Goal: Obtain resource: Obtain resource

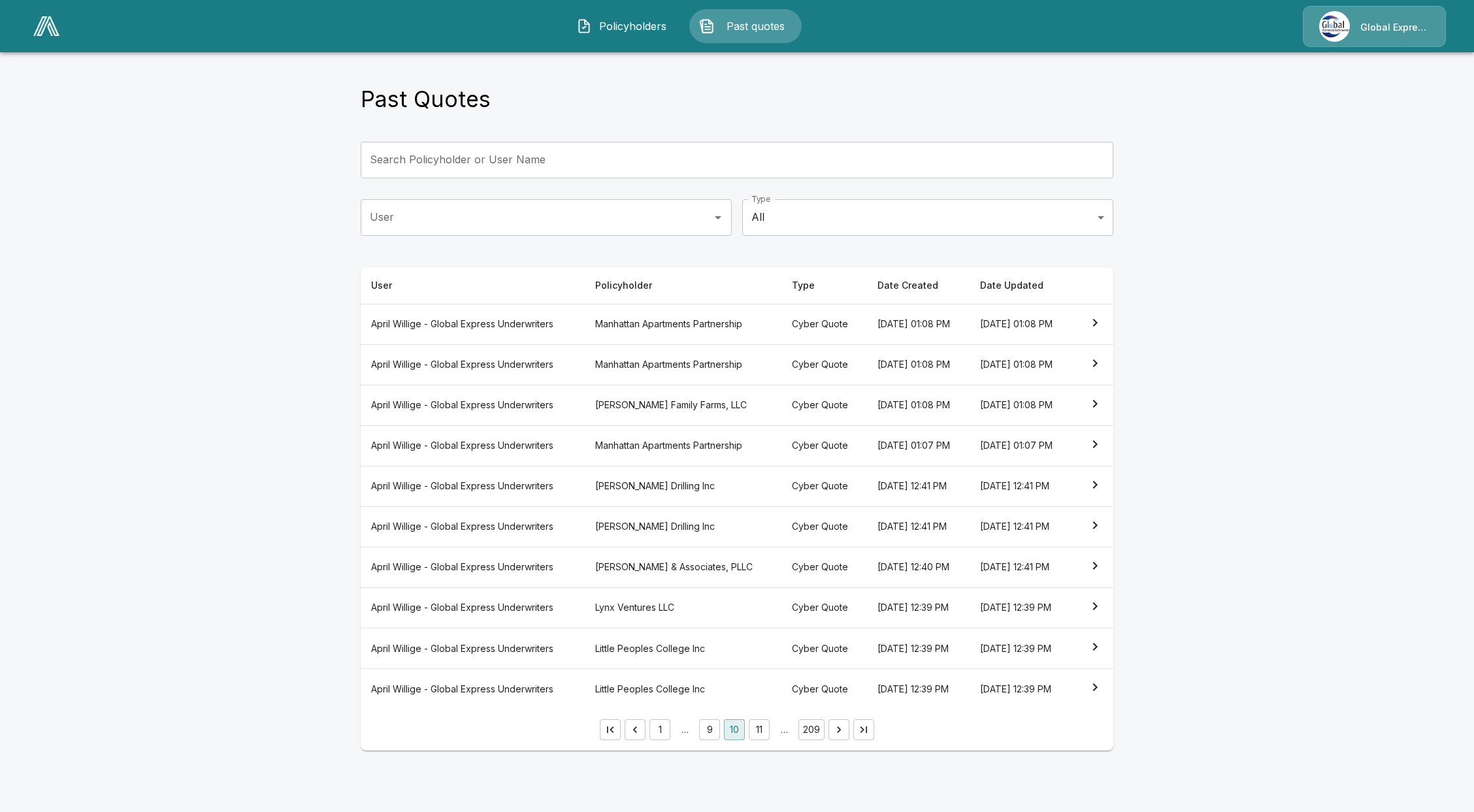
scroll to position [26, 0]
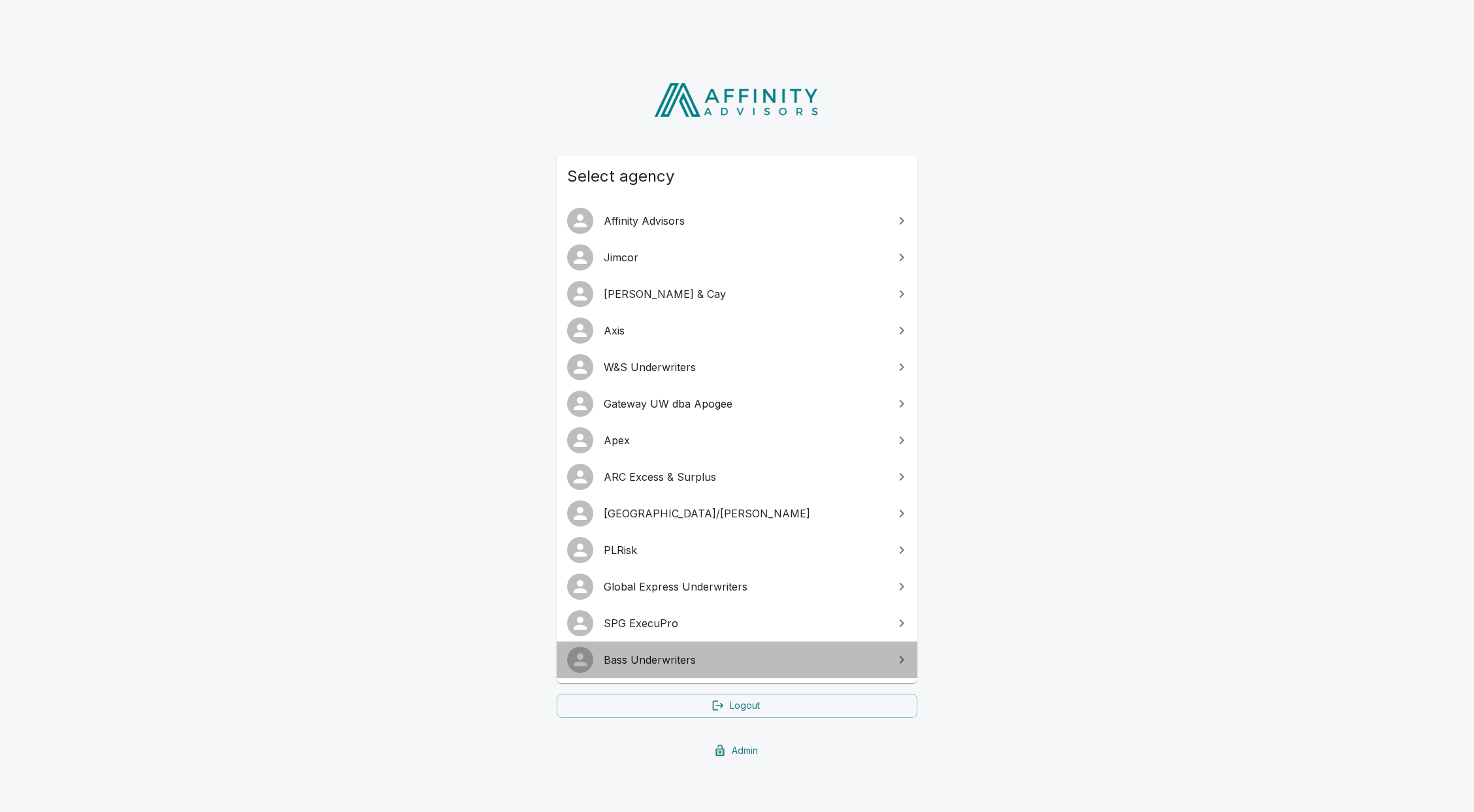
click at [642, 655] on span "Bass Underwriters" at bounding box center [745, 660] width 282 height 16
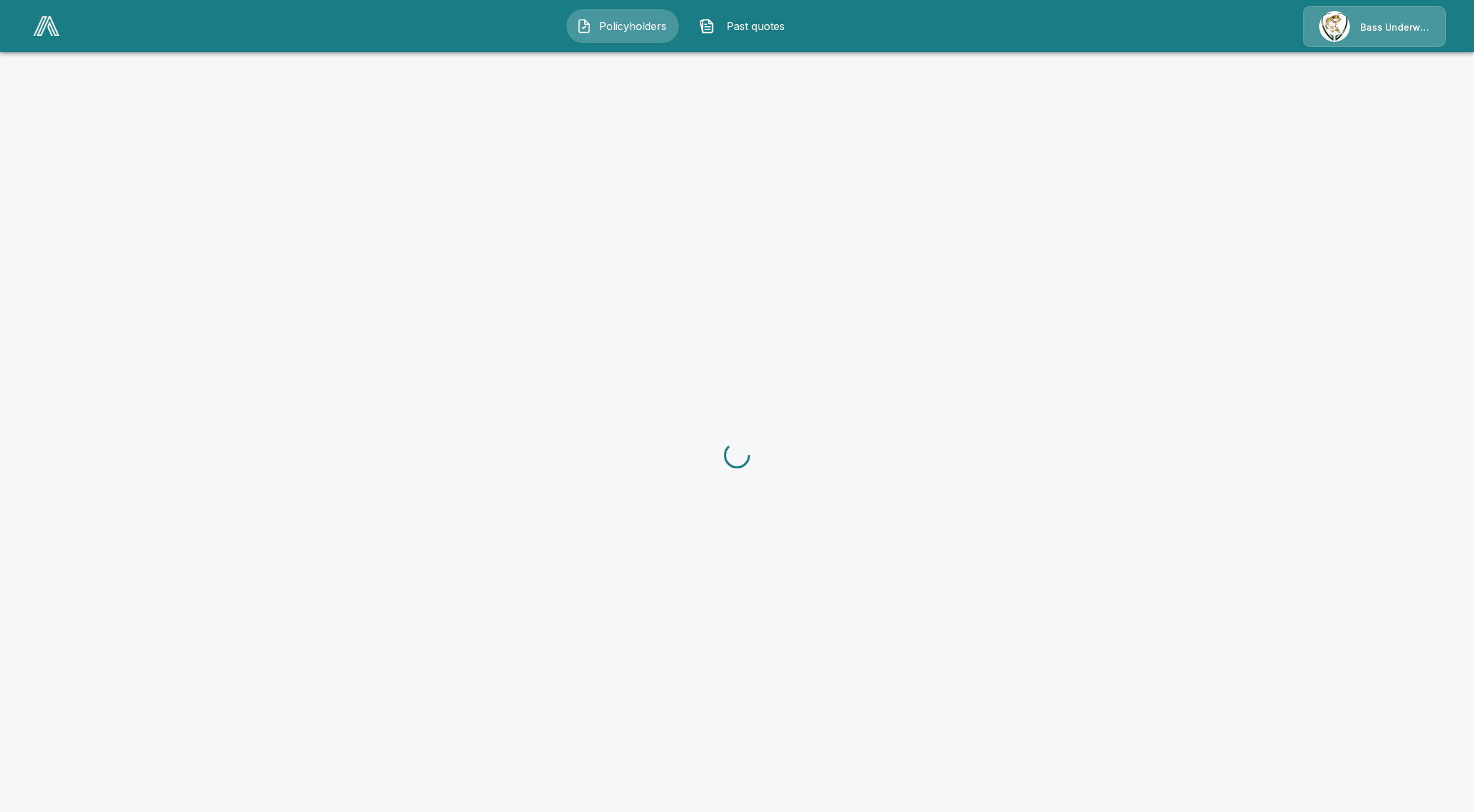
click at [1391, 28] on p "Bass Underwriters" at bounding box center [1395, 27] width 69 height 13
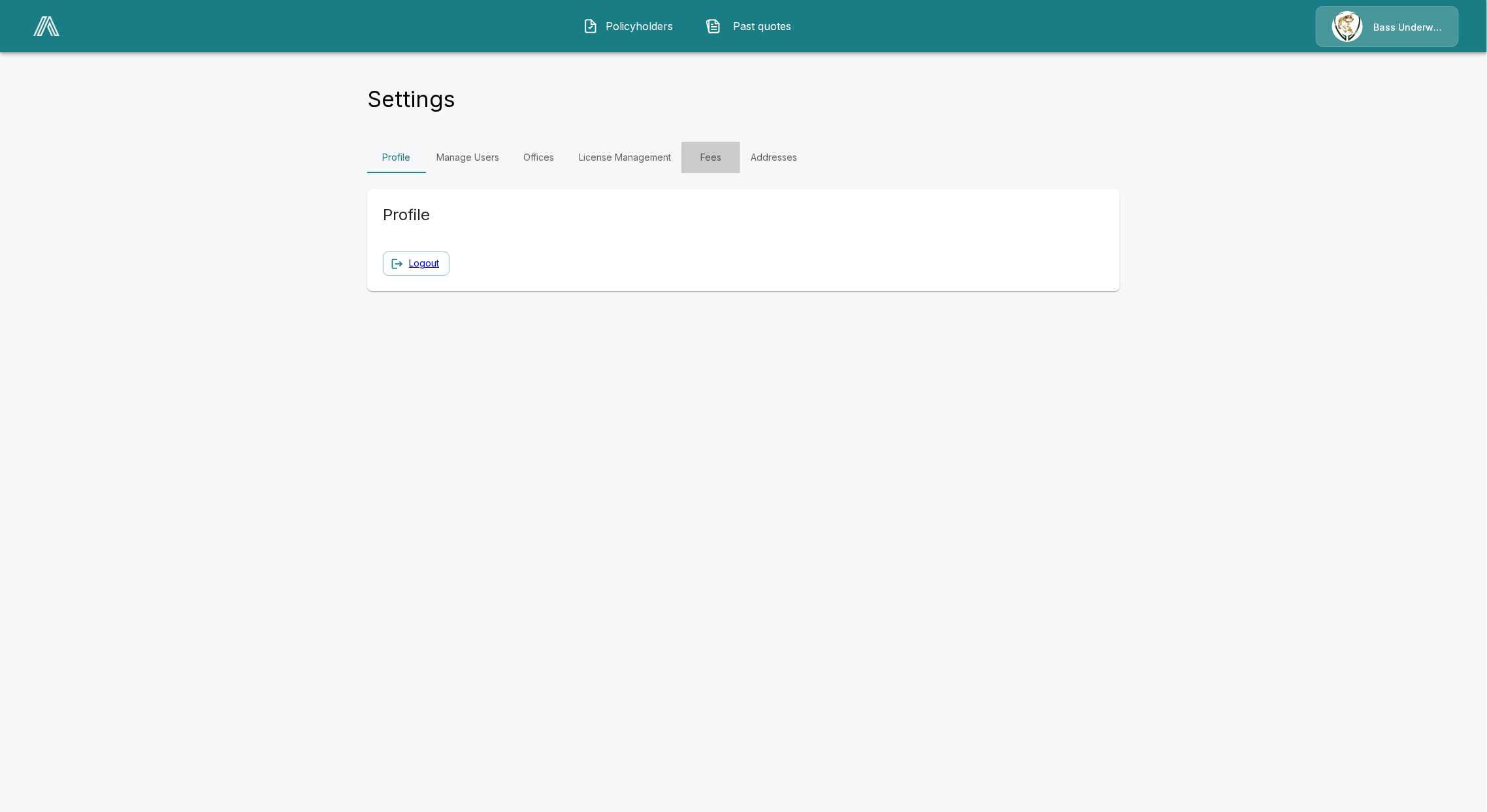
click at [693, 159] on link "Fees" at bounding box center [711, 157] width 59 height 31
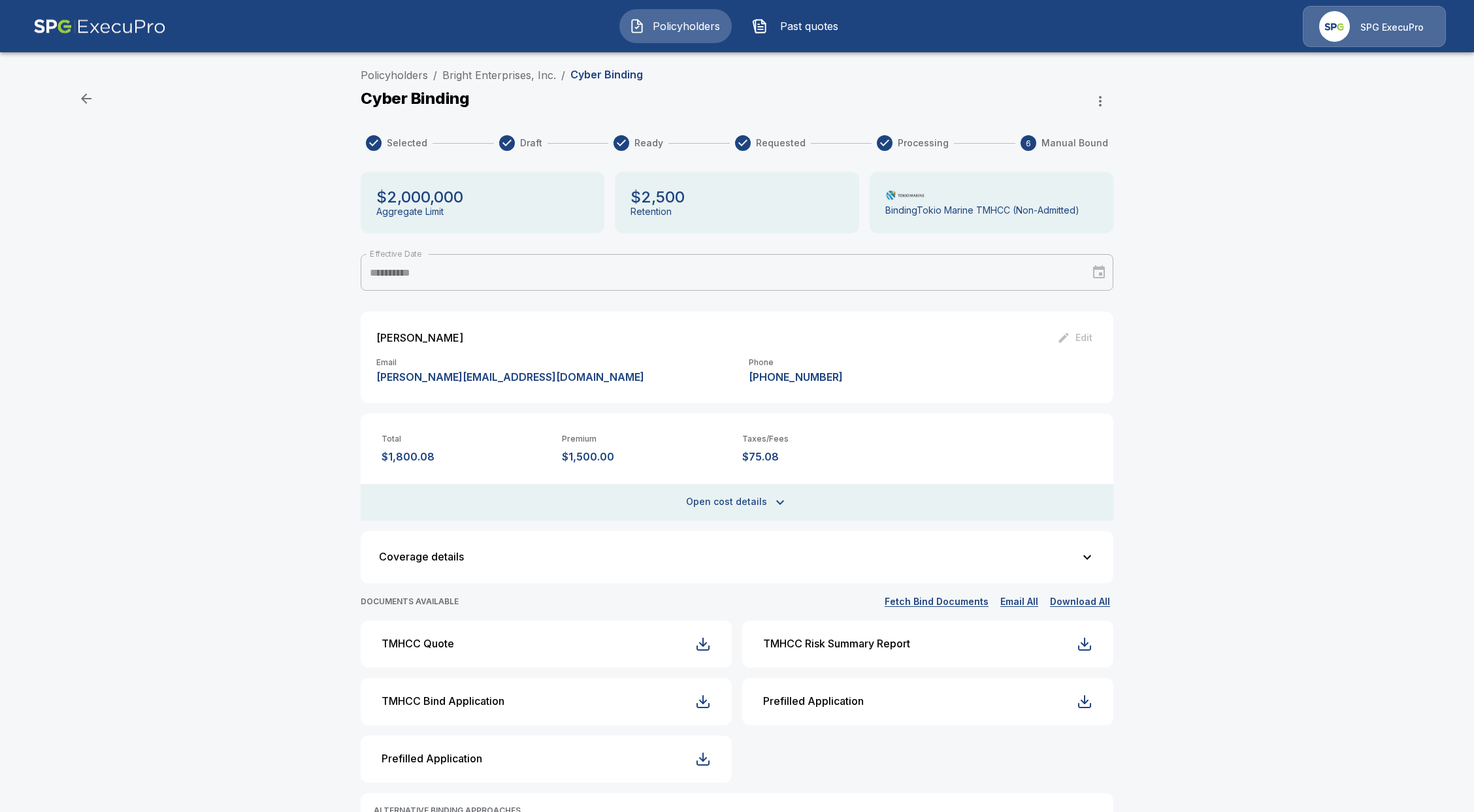
click at [696, 501] on button "Open cost details" at bounding box center [737, 502] width 753 height 37
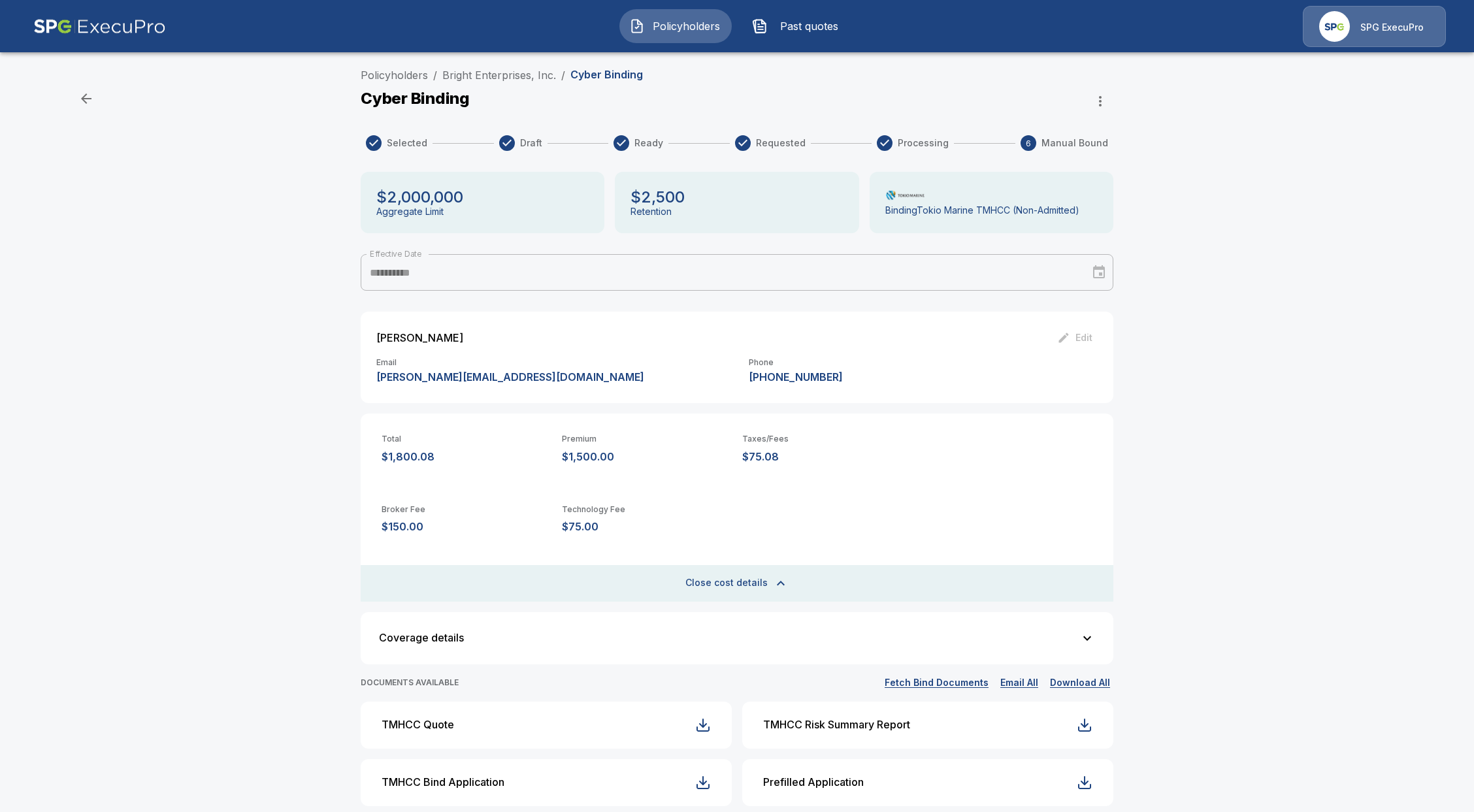
click at [93, 595] on div "**********" at bounding box center [737, 570] width 1474 height 1016
click at [617, 20] on div "Policyholders Past quotes SPG ExecuPro" at bounding box center [737, 26] width 1449 height 42
drag, startPoint x: 591, startPoint y: 57, endPoint x: 627, endPoint y: 61, distance: 36.2
click at [596, 59] on main "**********" at bounding box center [737, 539] width 1474 height 1078
click at [654, 32] on span "Policyholders" at bounding box center [686, 26] width 72 height 16
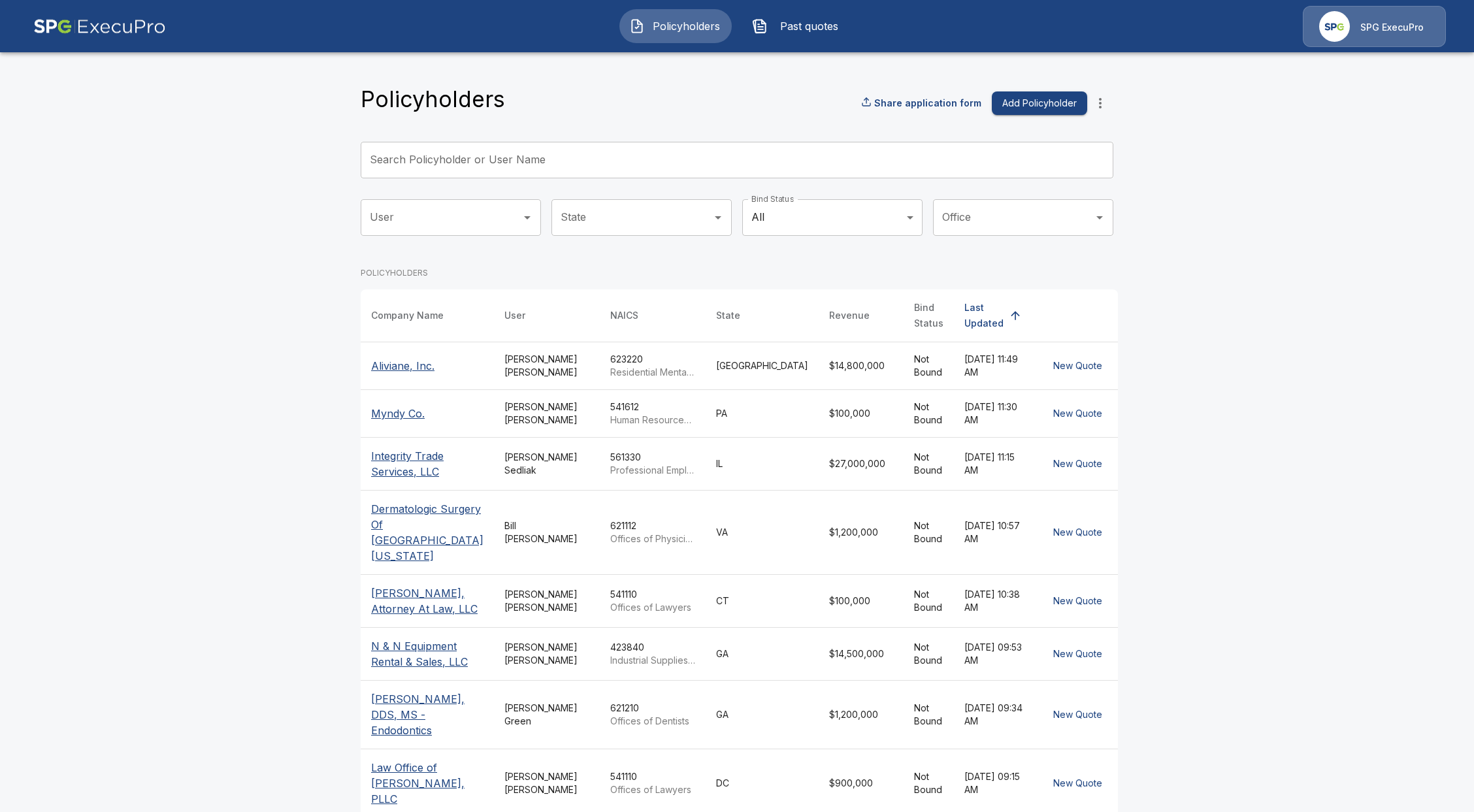
click at [615, 159] on input "Search Policyholder or User Name" at bounding box center [730, 159] width 738 height 37
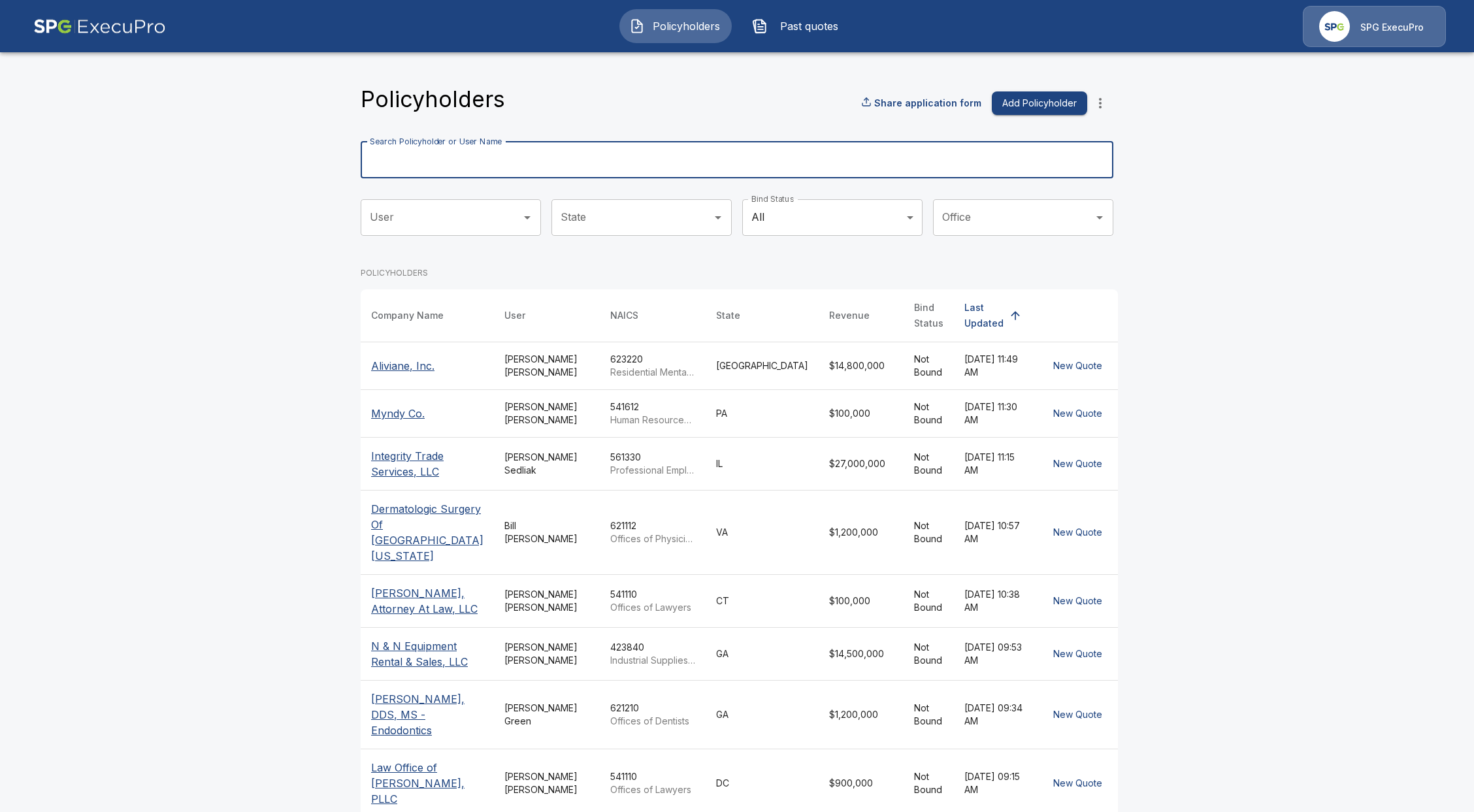
click at [584, 174] on input "Search Policyholder or User Name" at bounding box center [730, 159] width 738 height 37
click at [519, 159] on input "Search Policyholder or User Name" at bounding box center [730, 159] width 738 height 37
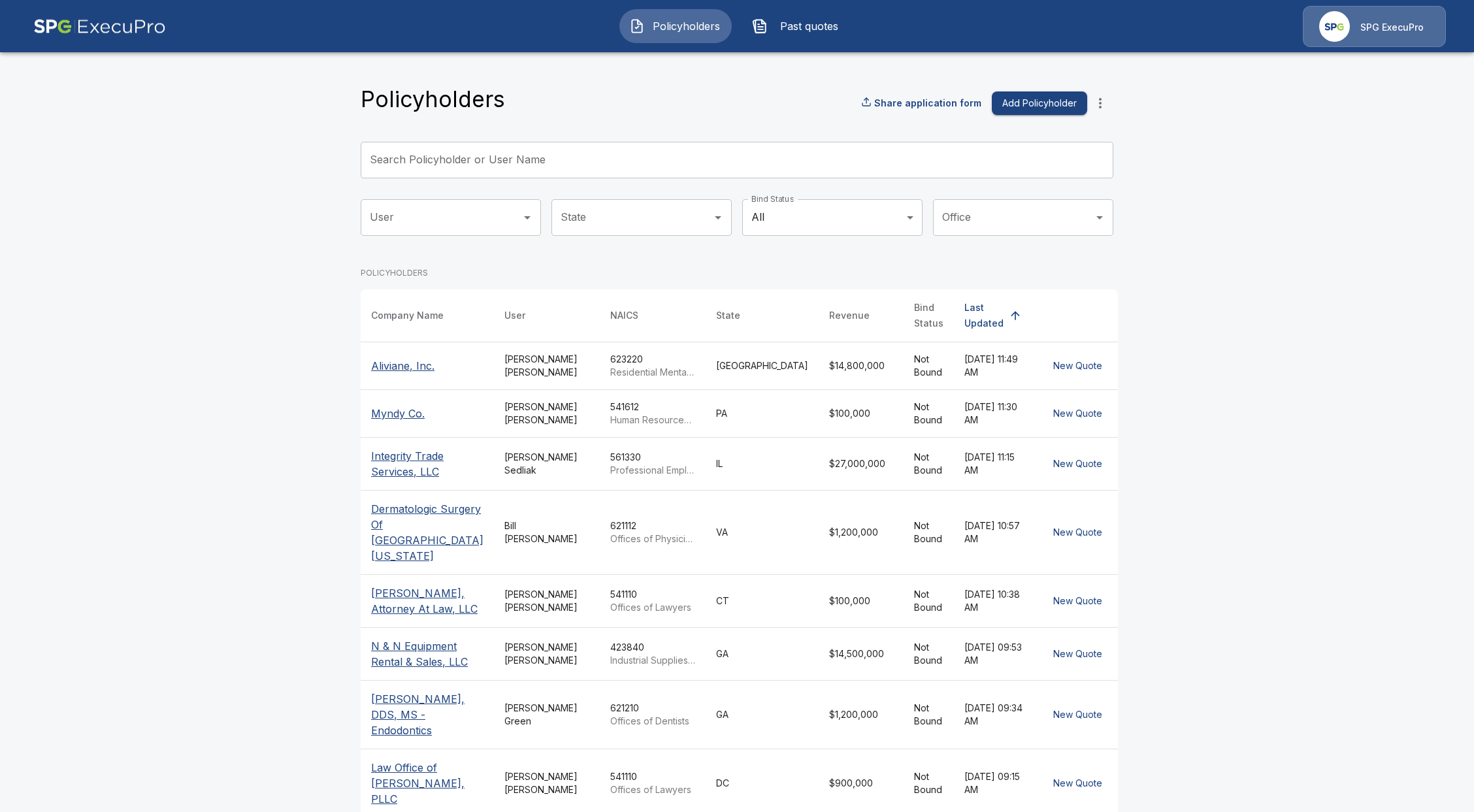
click at [183, 458] on main "Policyholders Share application form Add Policyholder Search Policyholder or Us…" at bounding box center [737, 490] width 1474 height 980
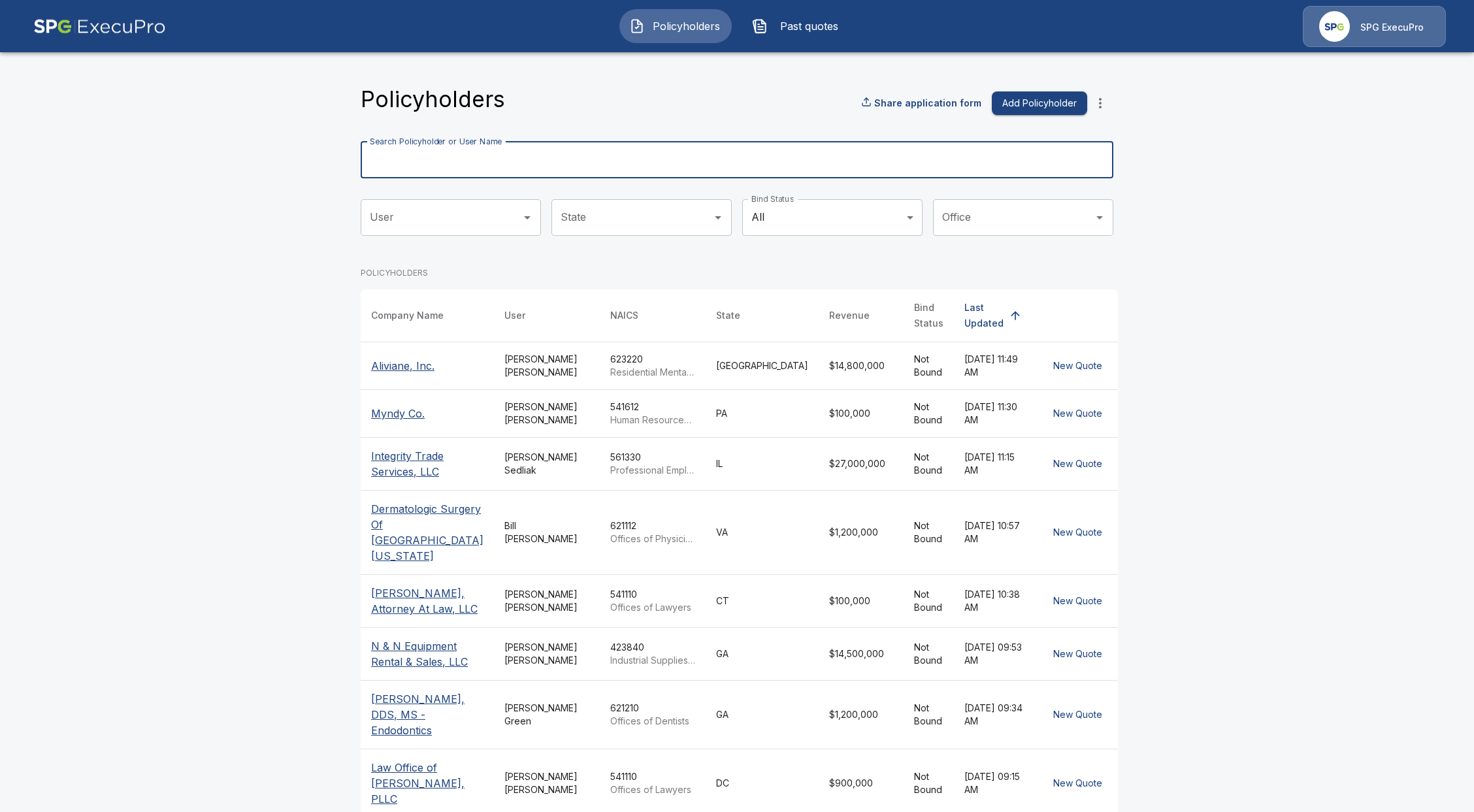
click at [494, 168] on input "Search Policyholder or User Name" at bounding box center [730, 159] width 738 height 37
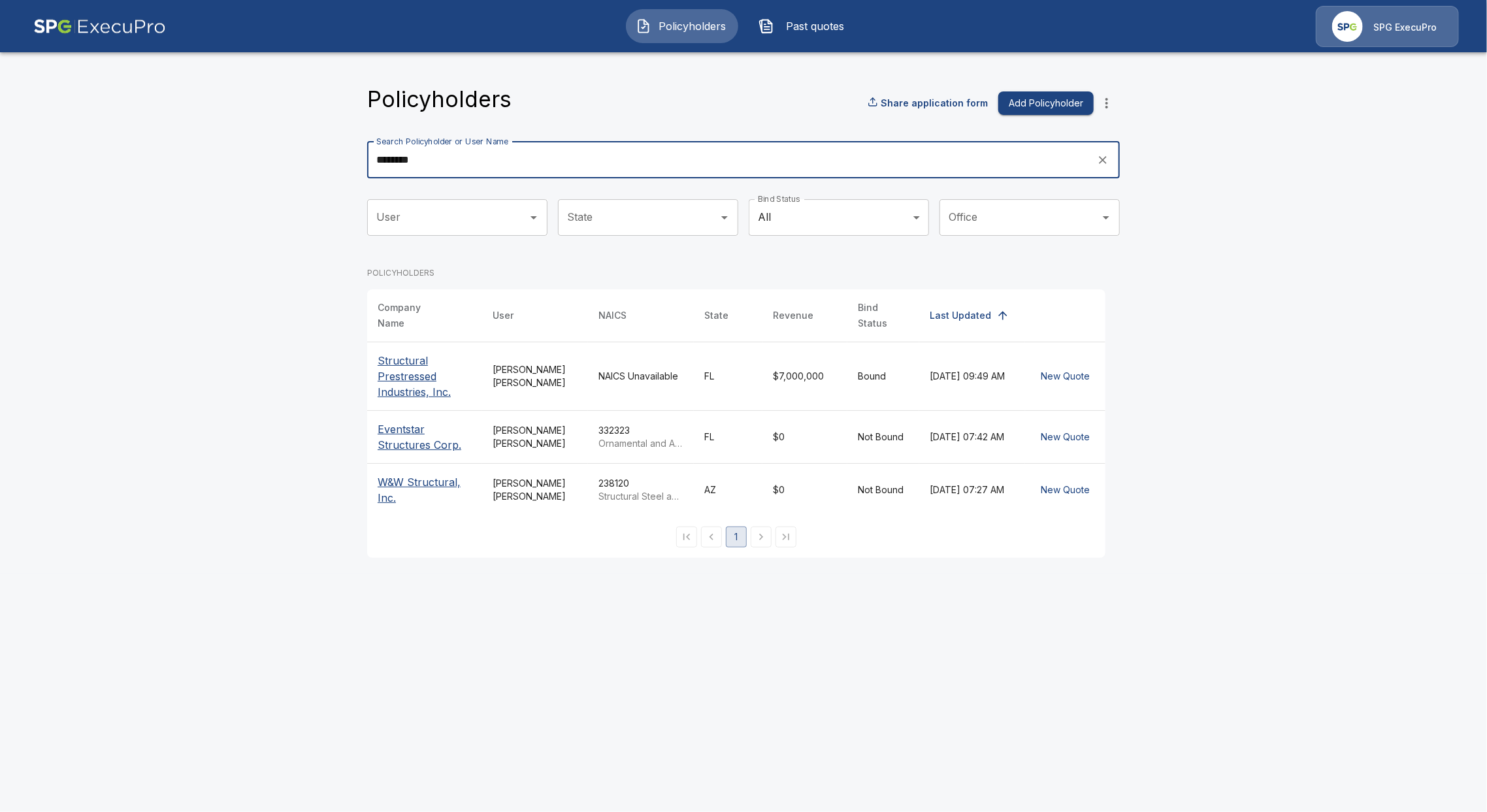
type input "********"
click at [415, 359] on p "Structural Prestressed Industries, Inc." at bounding box center [424, 376] width 94 height 47
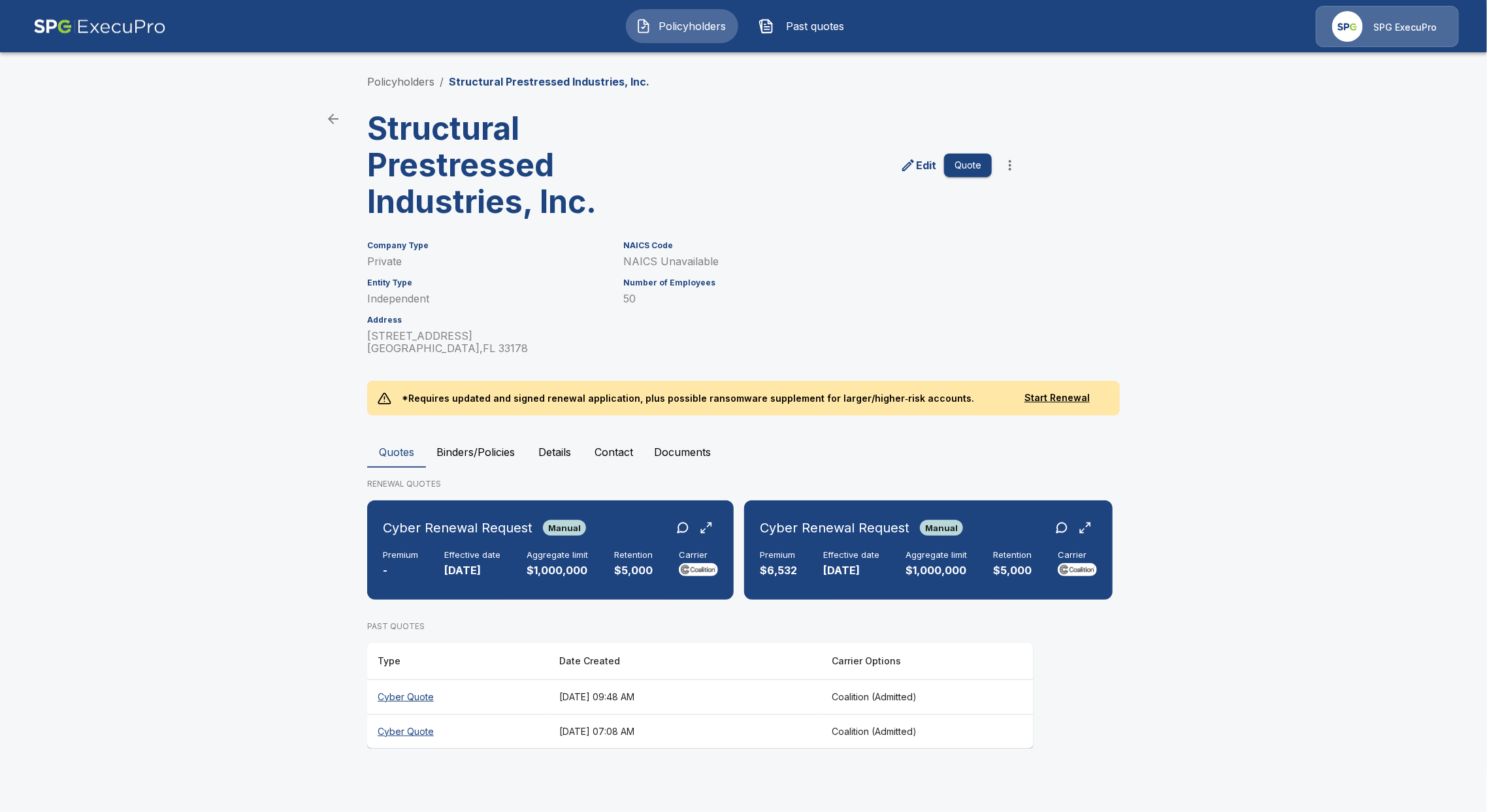
click at [402, 696] on th "Cyber Quote" at bounding box center [457, 697] width 181 height 34
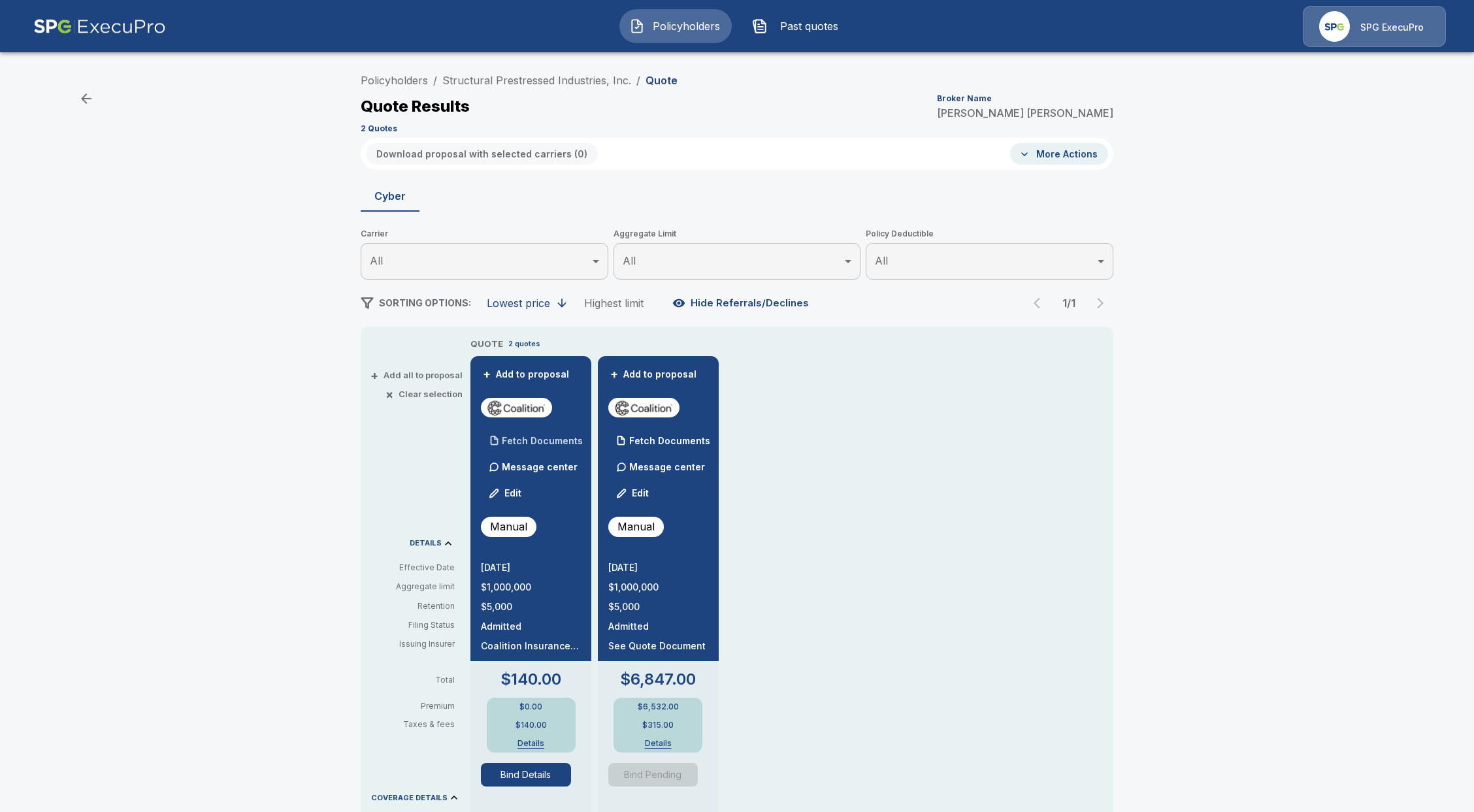
click at [531, 441] on p "Fetch Documents" at bounding box center [542, 441] width 81 height 9
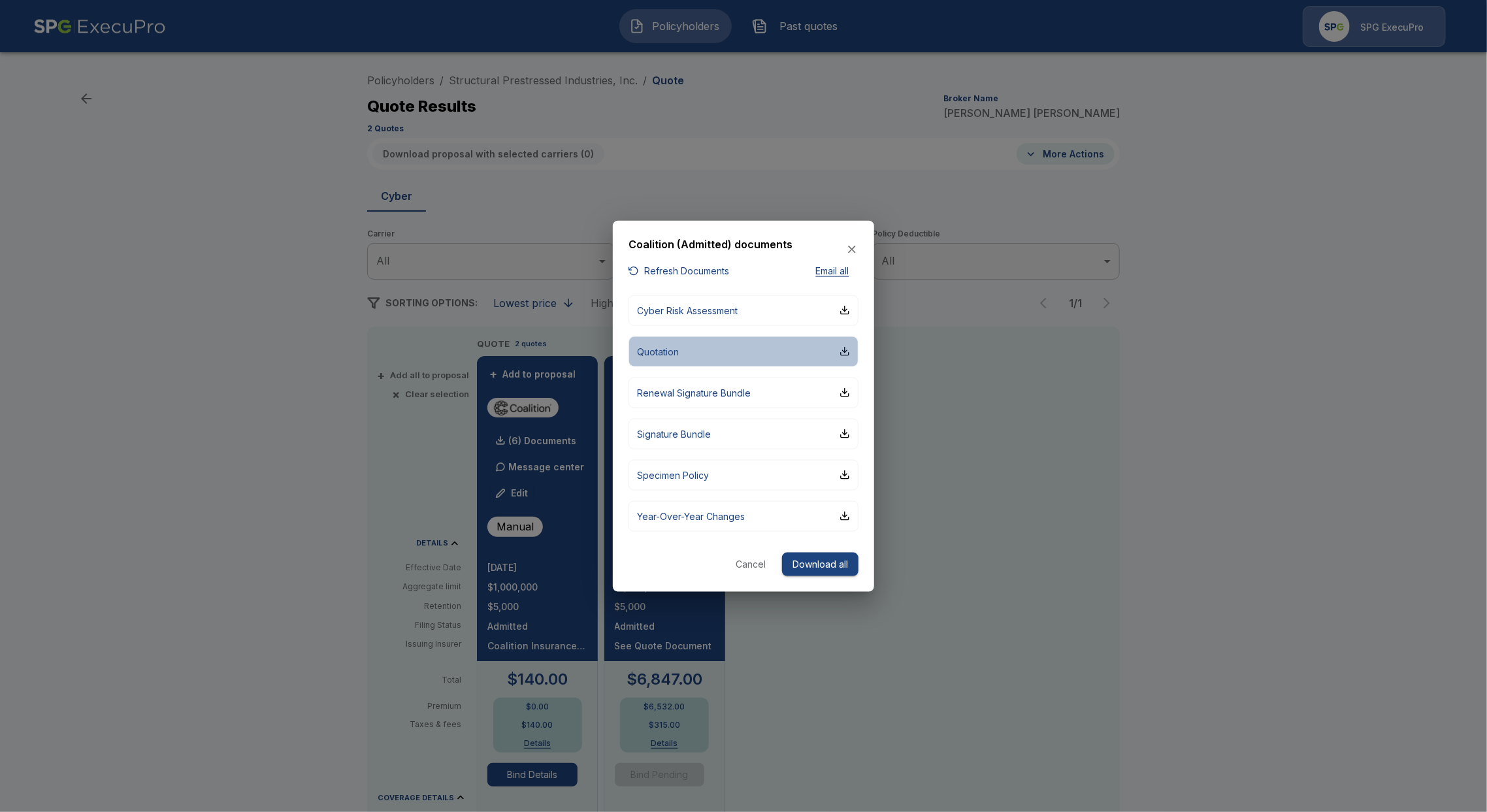
click at [668, 350] on p "Quotation" at bounding box center [658, 351] width 42 height 14
drag, startPoint x: 1010, startPoint y: 583, endPoint x: 1007, endPoint y: 624, distance: 41.1
click at [1010, 582] on div at bounding box center [743, 406] width 1487 height 812
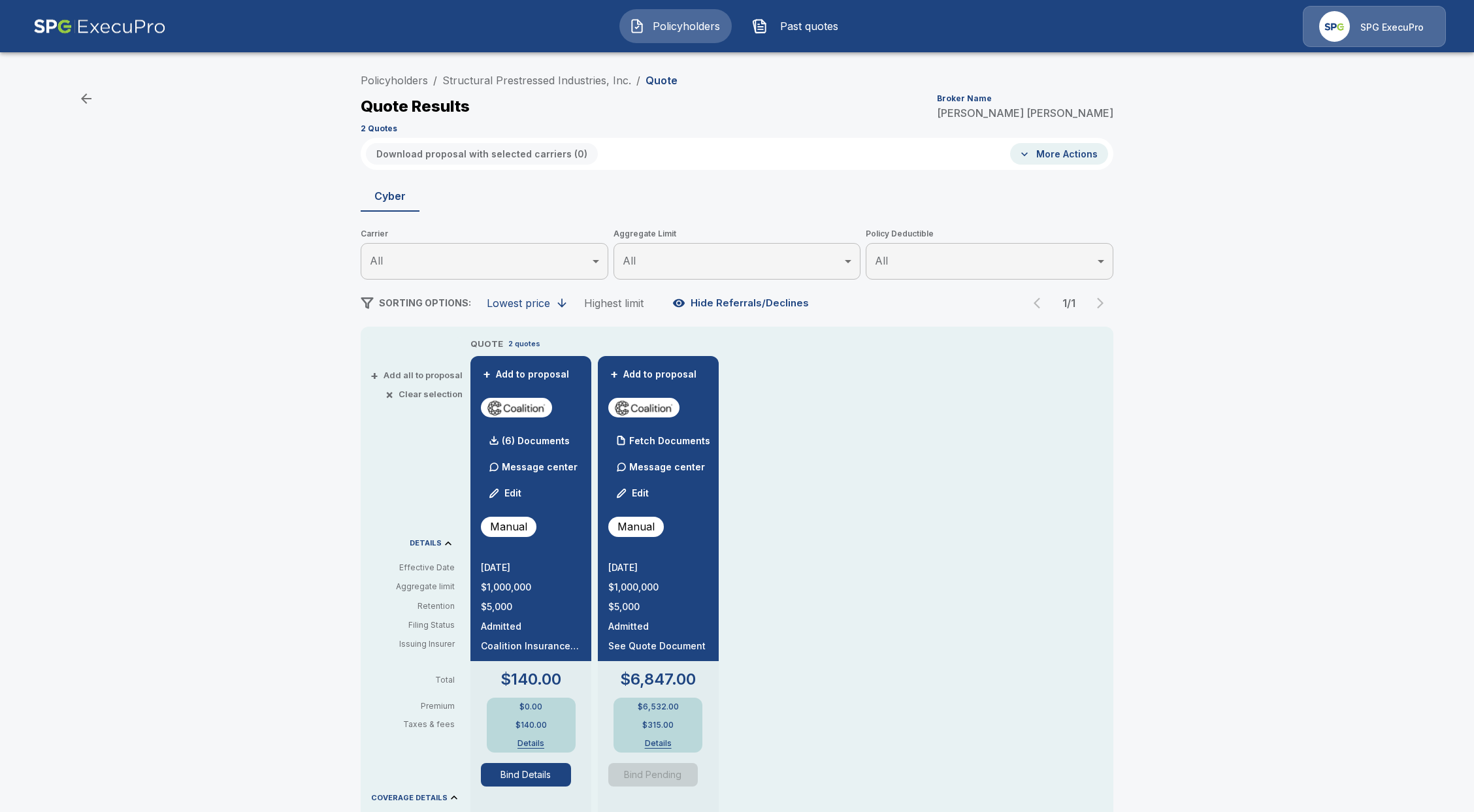
click at [71, 600] on div "Policyholders / Structural Prestressed Industries, Inc. / Quote Quote Results B…" at bounding box center [737, 686] width 1474 height 1249
click at [705, 18] on button "Policyholders" at bounding box center [676, 26] width 112 height 34
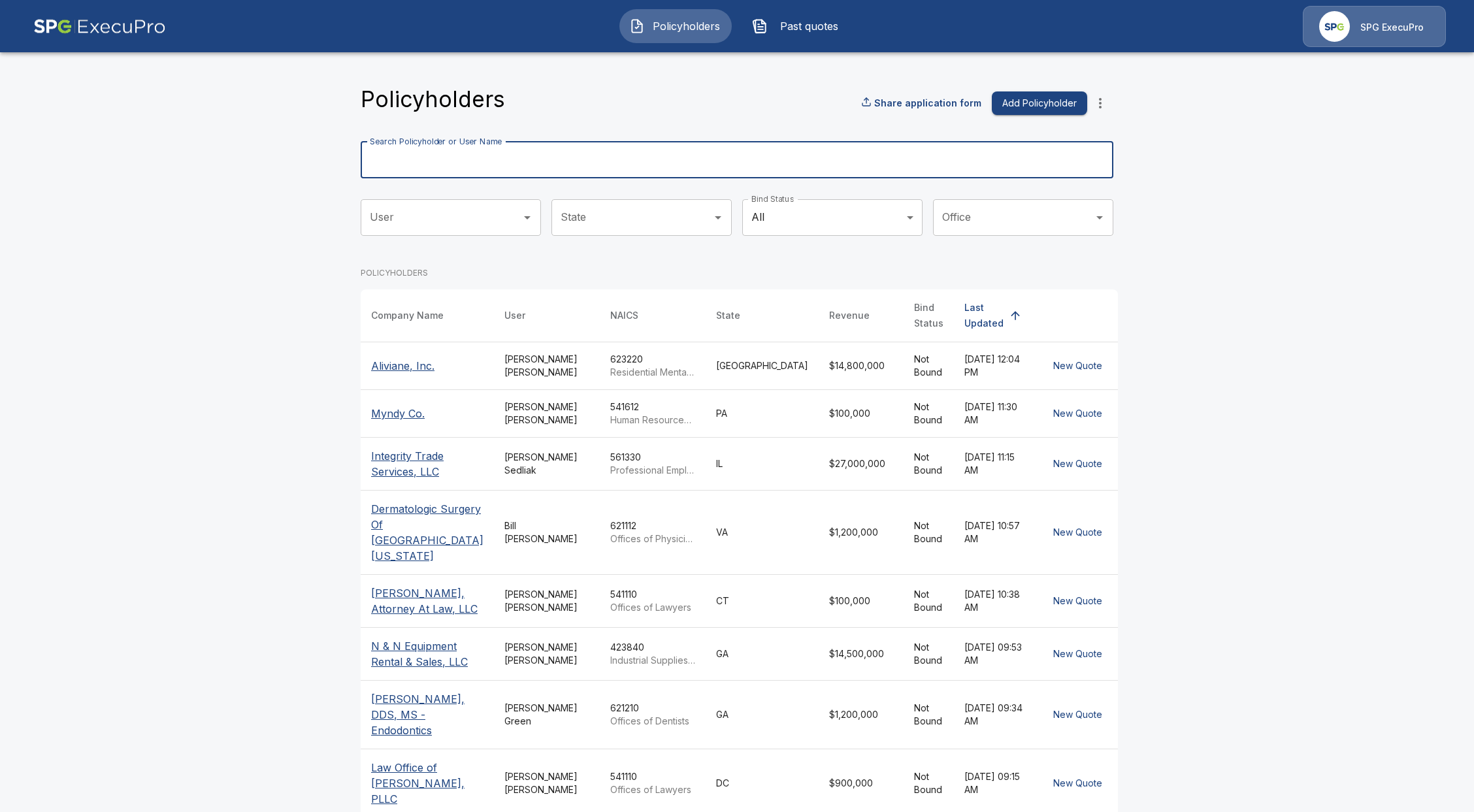
click at [453, 165] on input "Search Policyholder or User Name" at bounding box center [730, 159] width 738 height 37
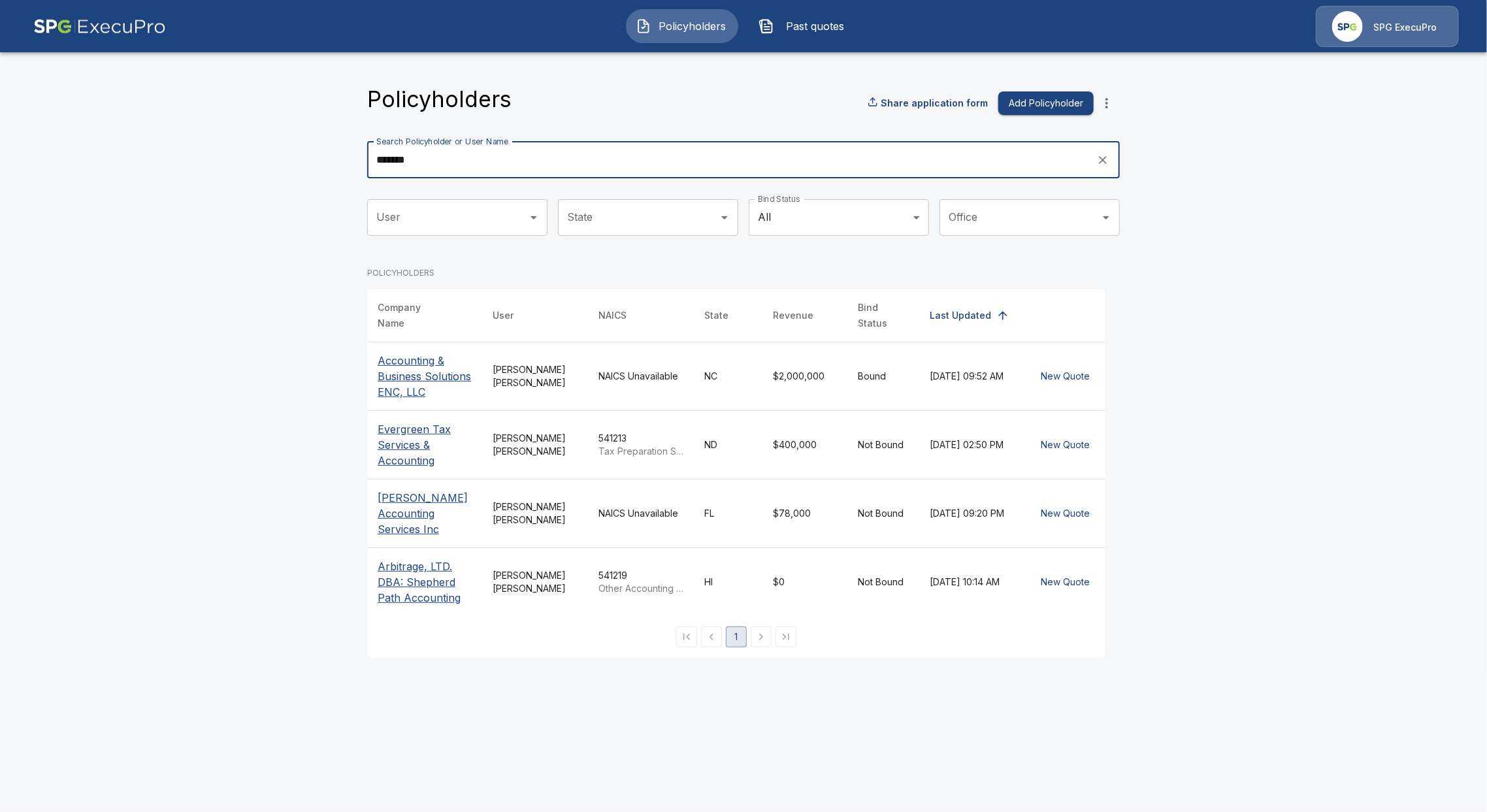
type input "*******"
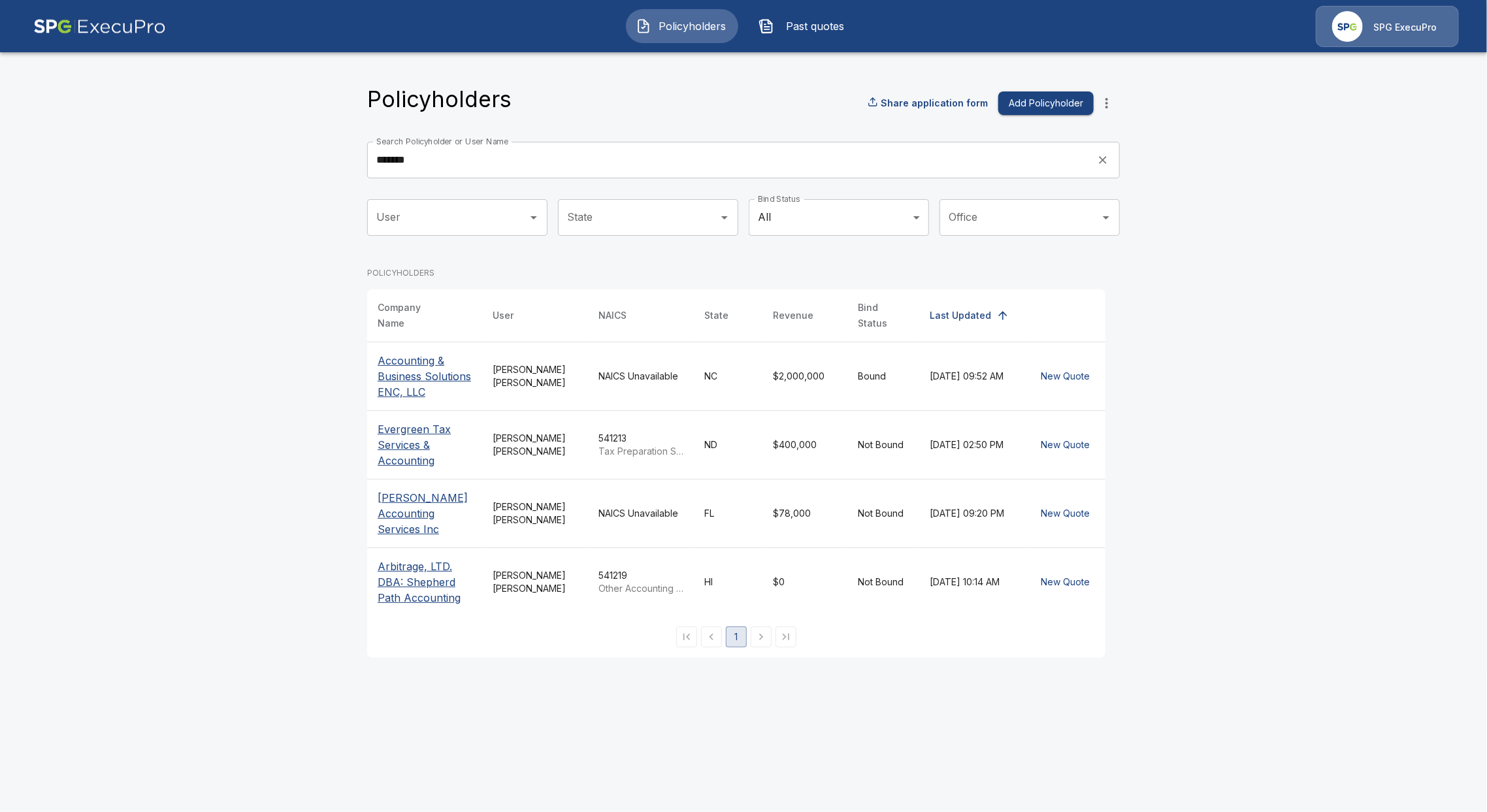
click at [406, 364] on p "Accounting & Business Solutions ENC, LLC" at bounding box center [424, 376] width 94 height 47
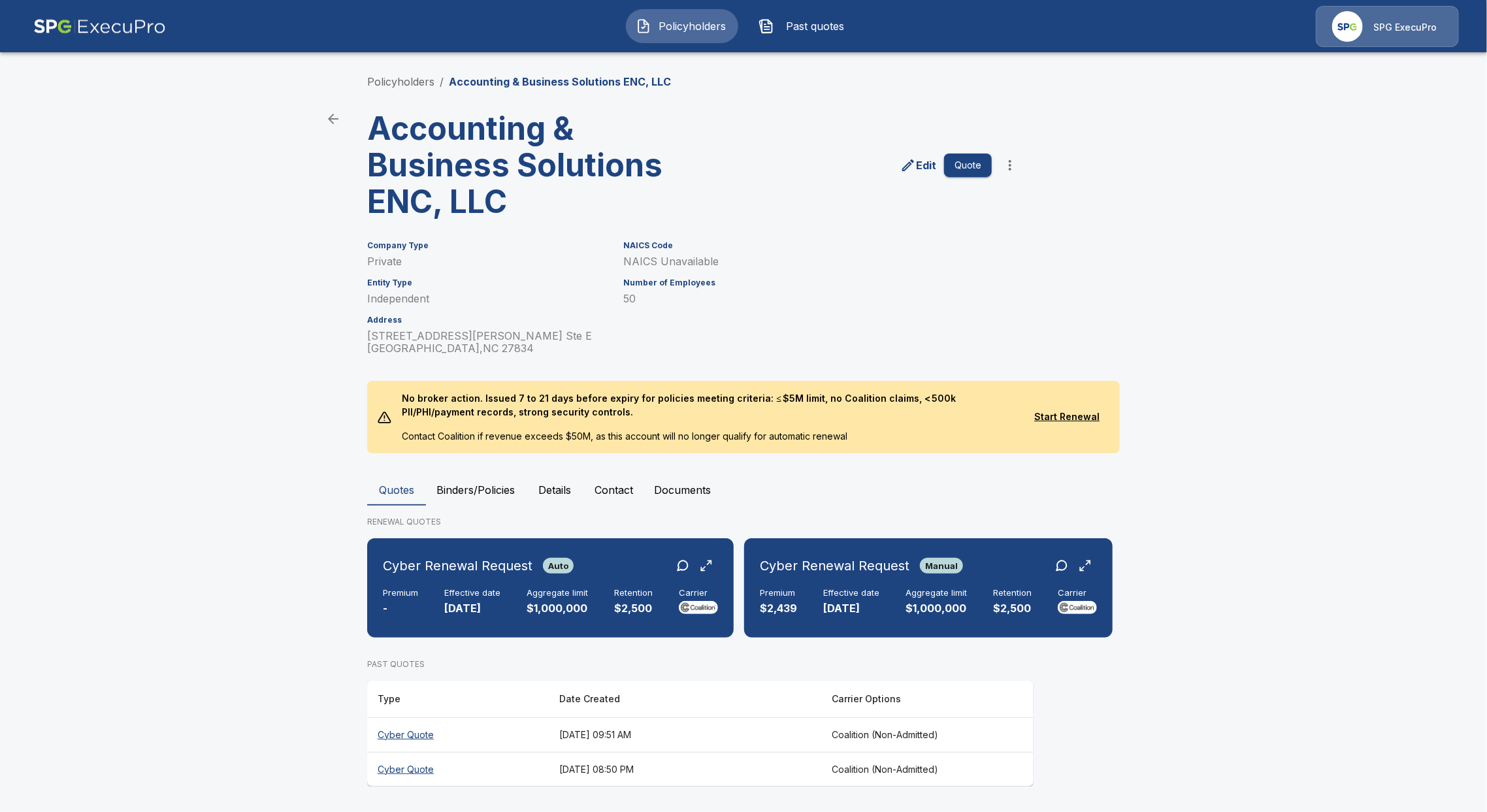
click at [411, 738] on th "Cyber Quote" at bounding box center [457, 735] width 181 height 34
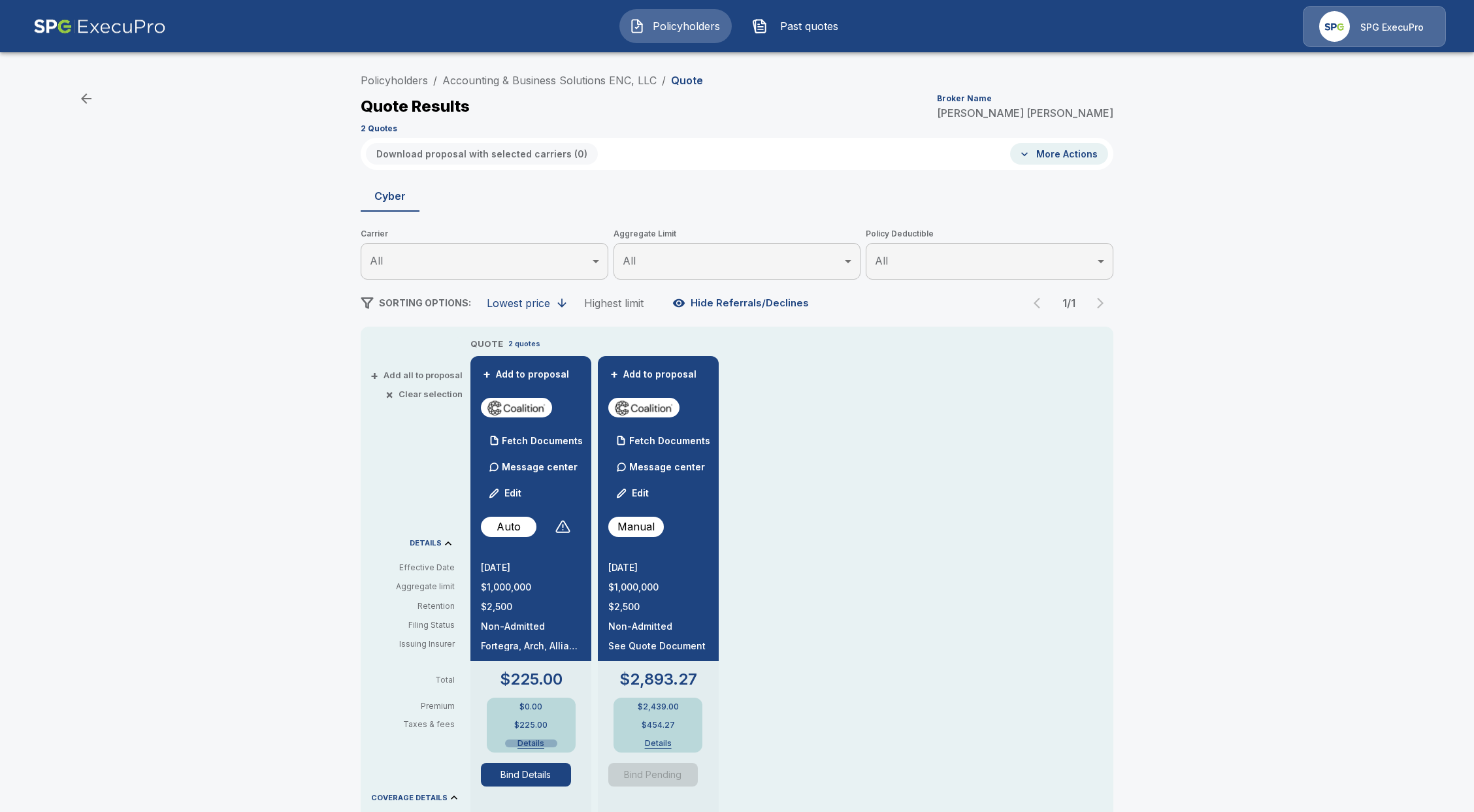
click at [536, 740] on button "Details" at bounding box center [531, 743] width 52 height 8
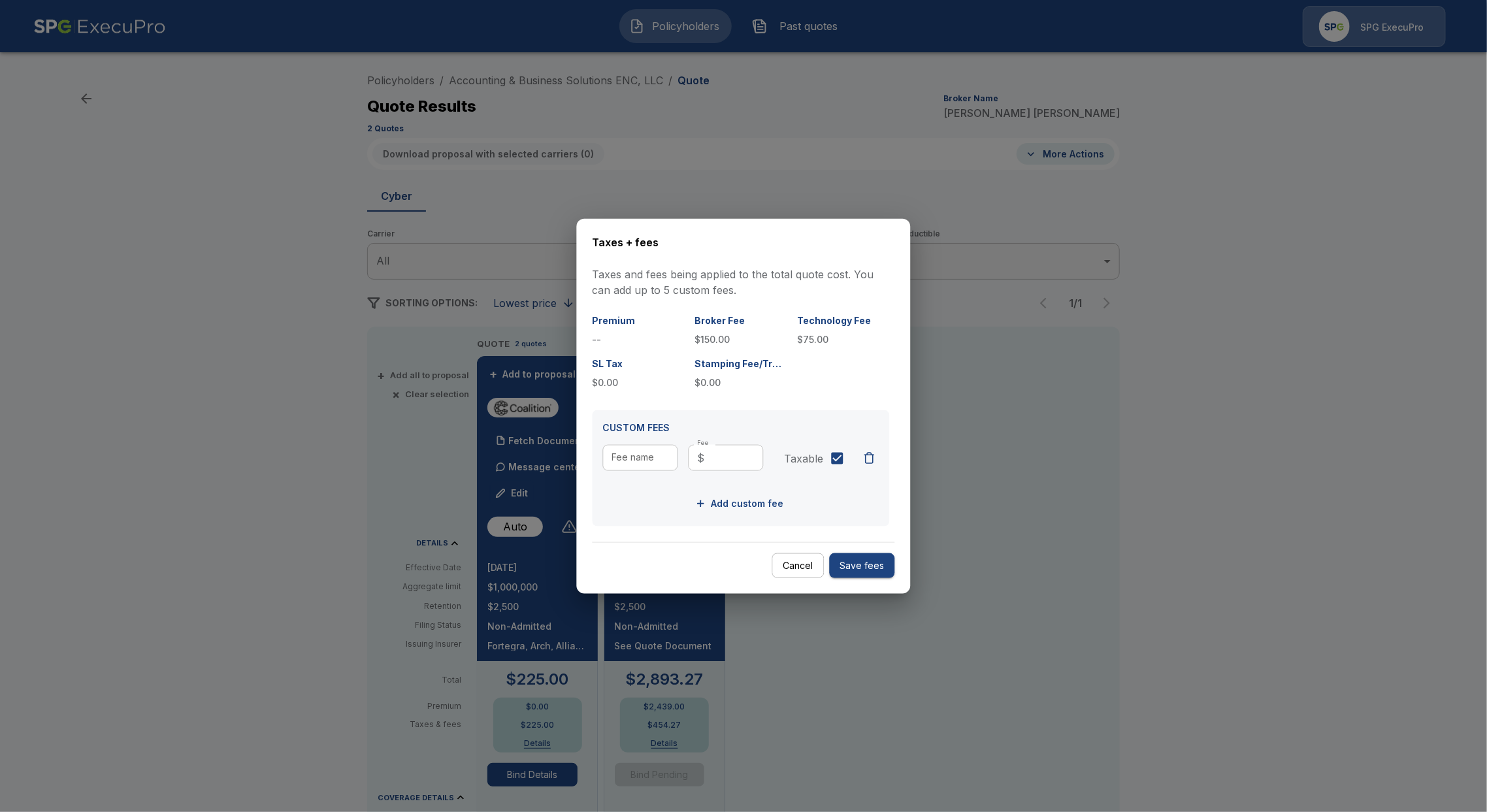
click at [776, 567] on button "Cancel" at bounding box center [798, 565] width 52 height 26
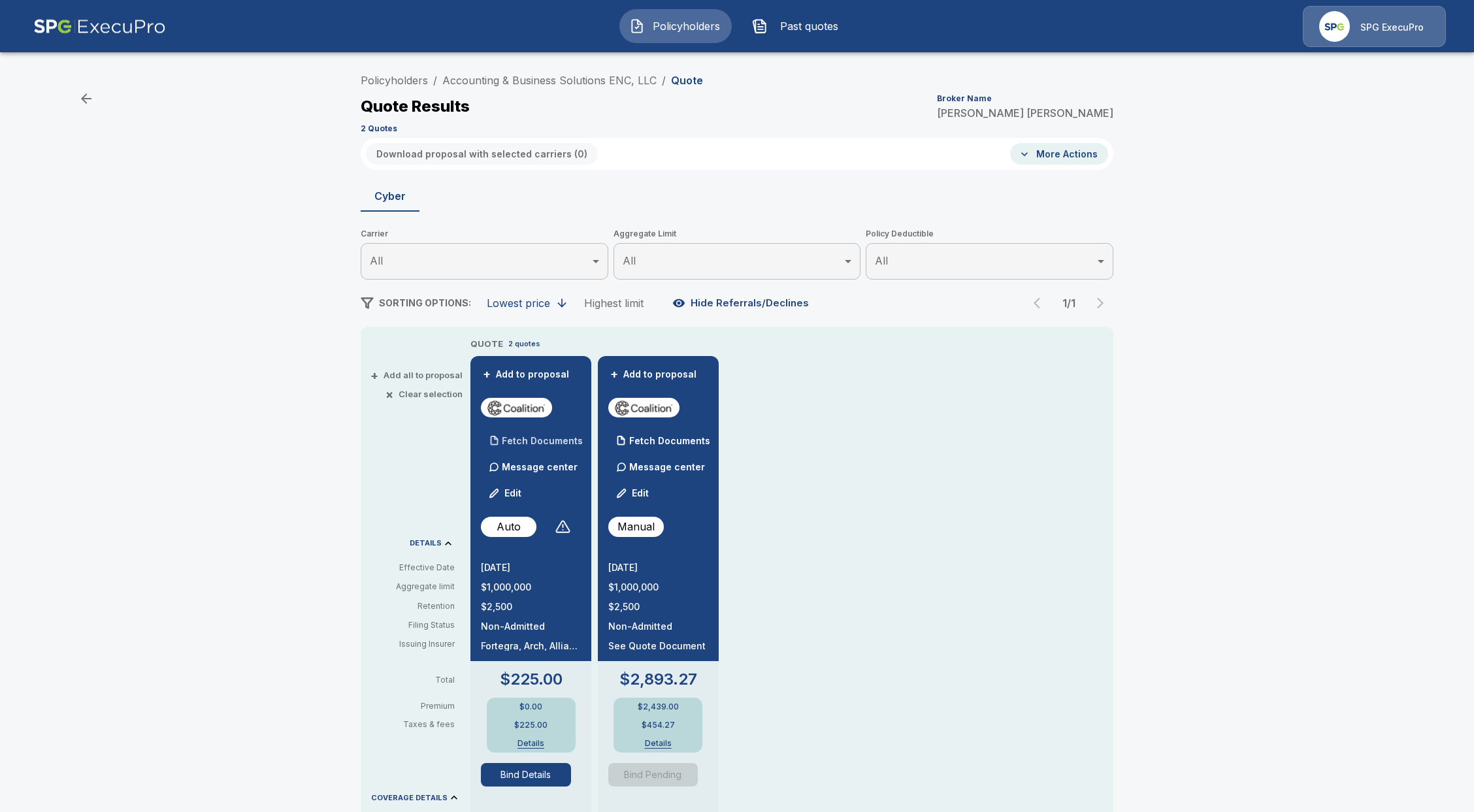
click at [544, 441] on p "Fetch Documents" at bounding box center [542, 441] width 81 height 9
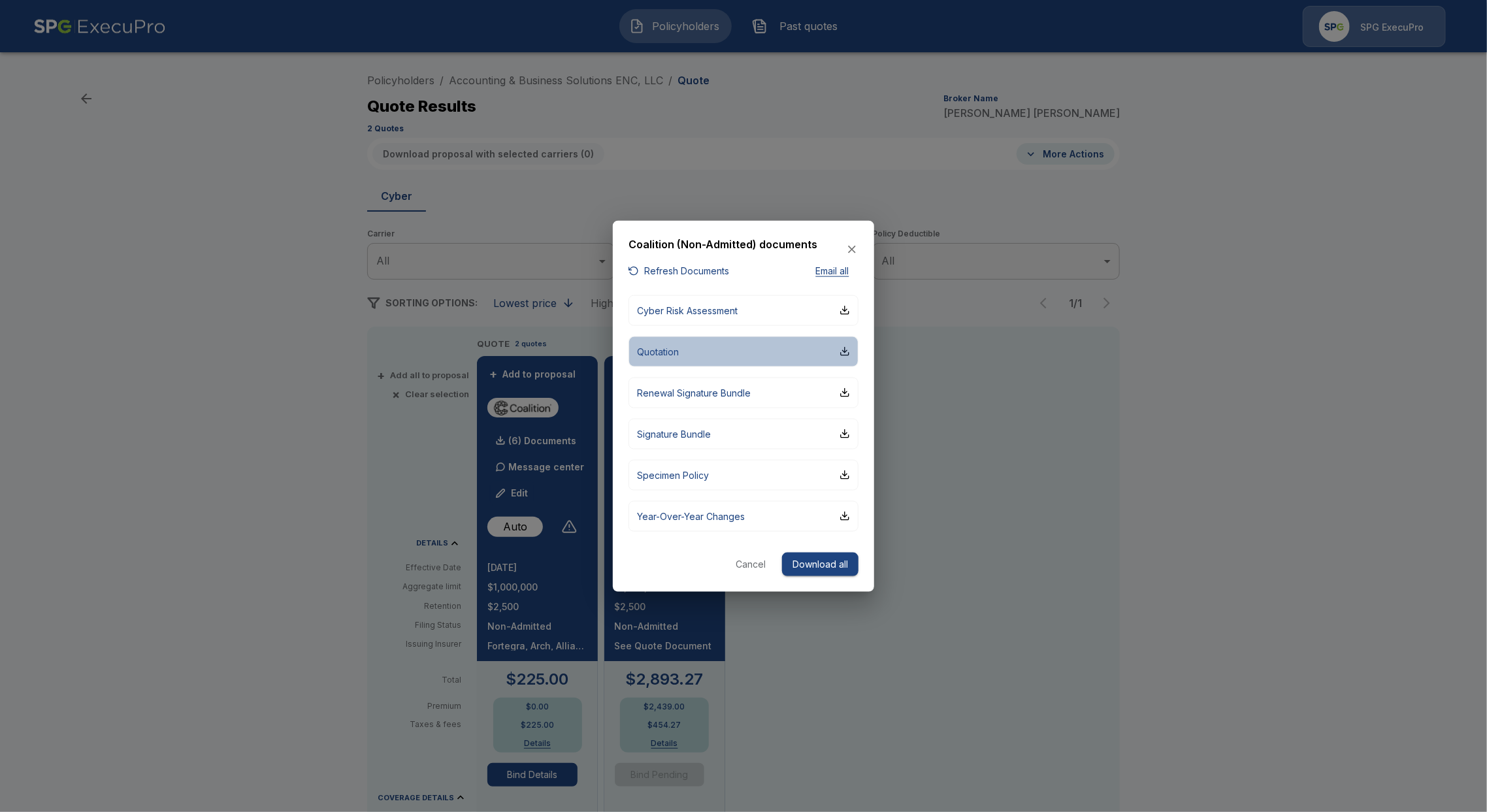
click at [778, 342] on button "Quotation" at bounding box center [743, 351] width 230 height 31
click at [850, 245] on icon "button" at bounding box center [851, 249] width 13 height 13
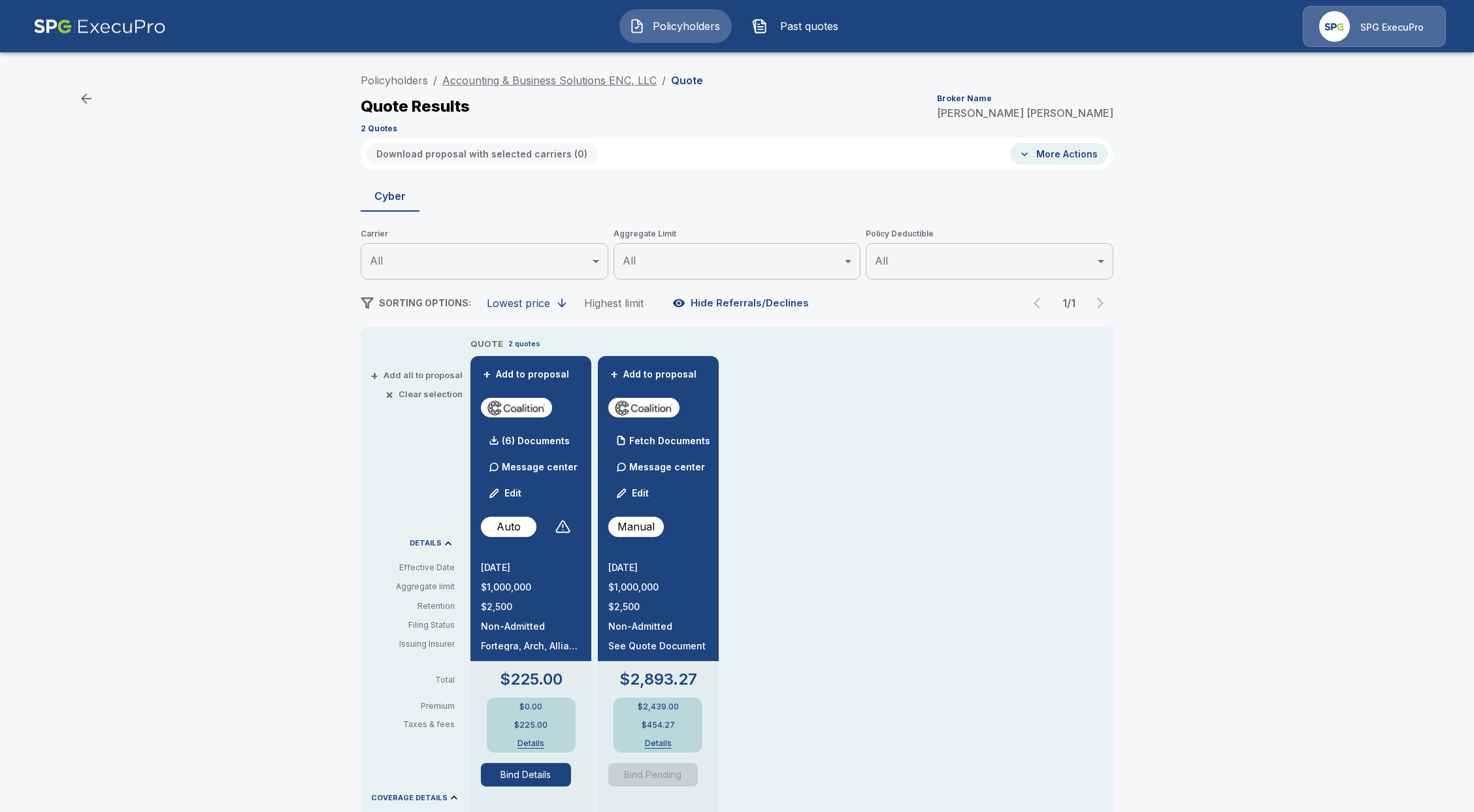
click at [566, 83] on link "Accounting & Business Solutions ENC, LLC" at bounding box center [549, 80] width 215 height 13
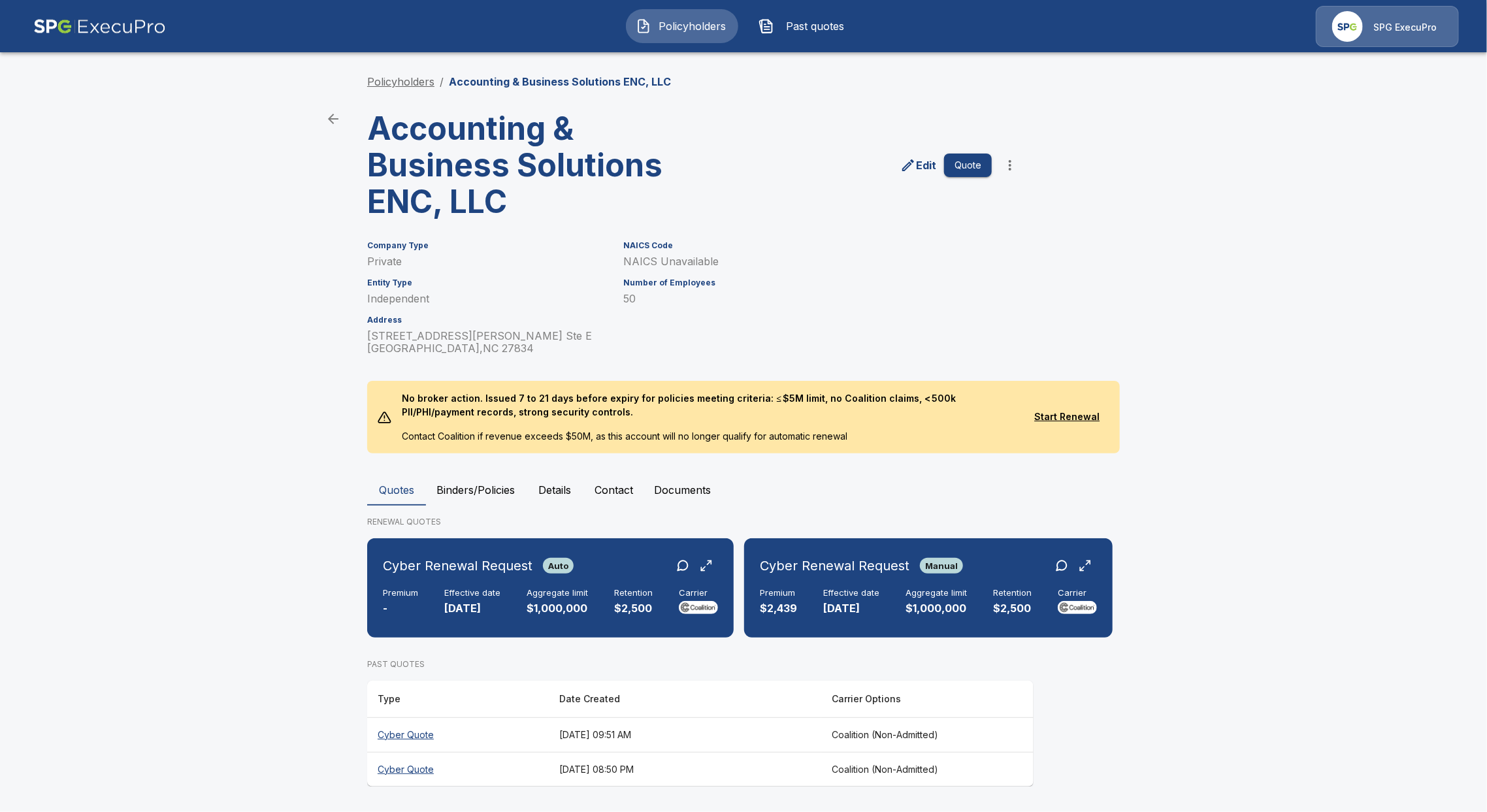
click at [416, 80] on link "Policyholders" at bounding box center [401, 81] width 68 height 13
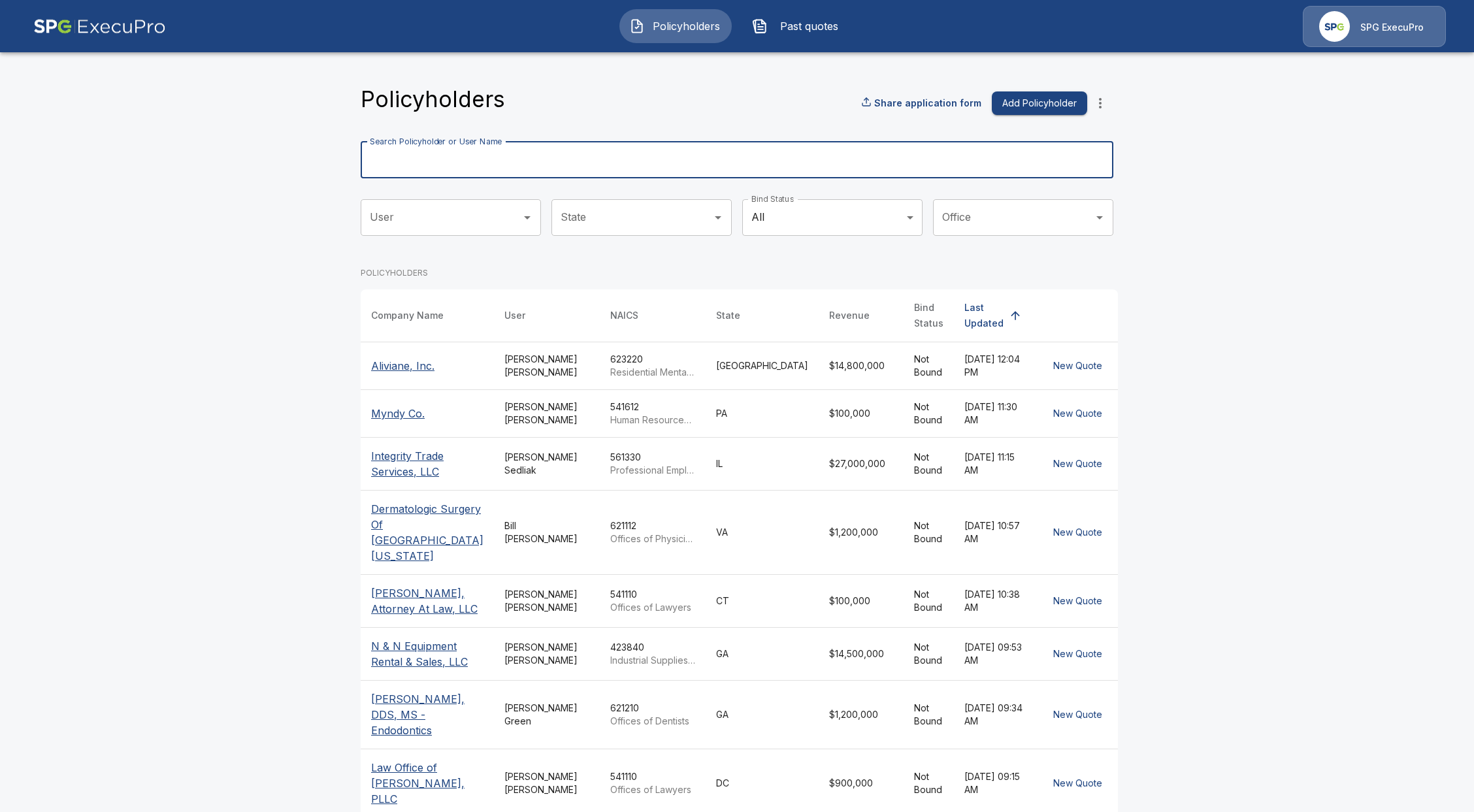
click at [595, 175] on input "Search Policyholder or User Name" at bounding box center [730, 159] width 738 height 37
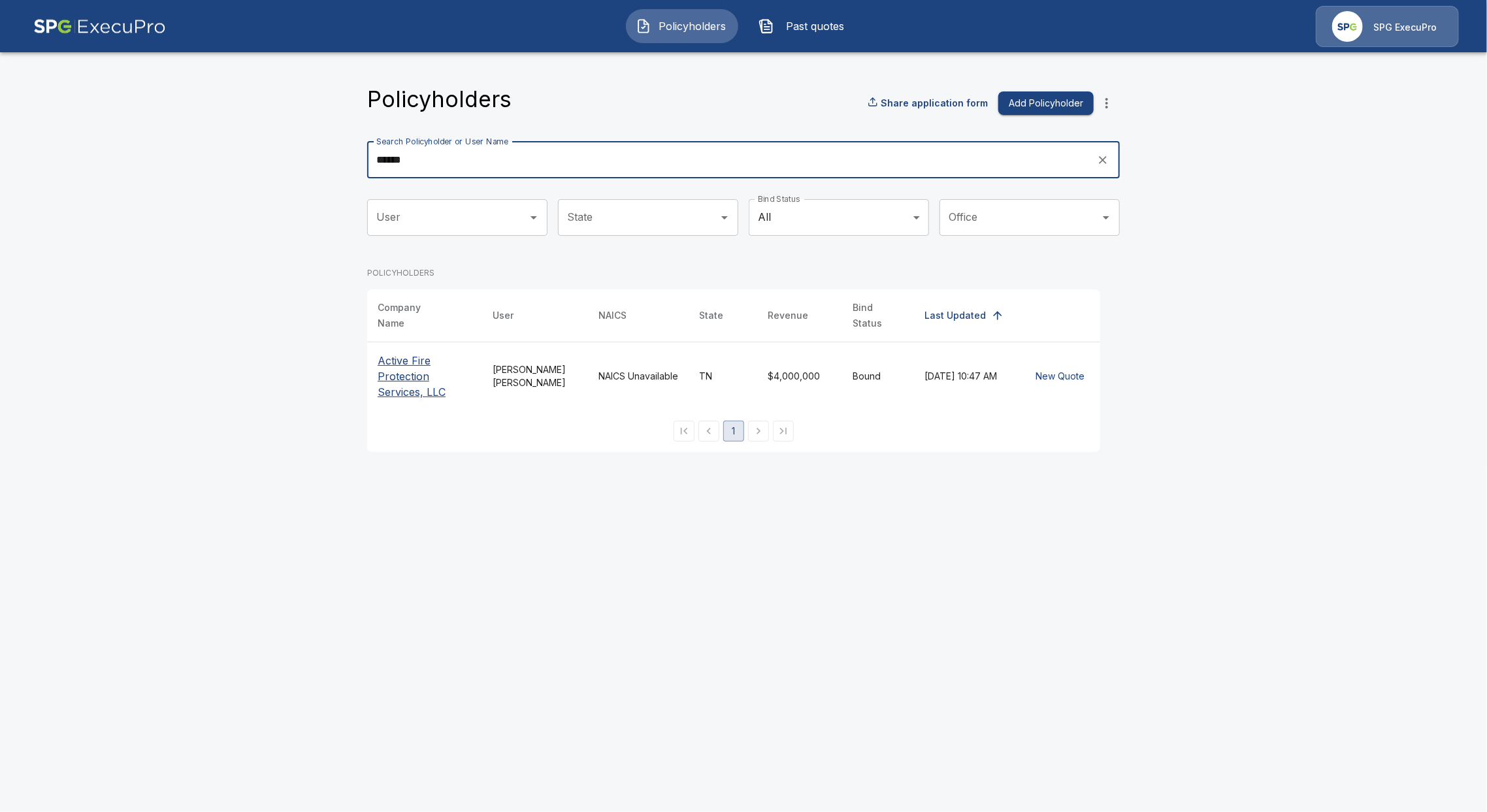
type input "******"
click at [417, 377] on p "Active Fire Protection Services, LLC" at bounding box center [424, 376] width 94 height 47
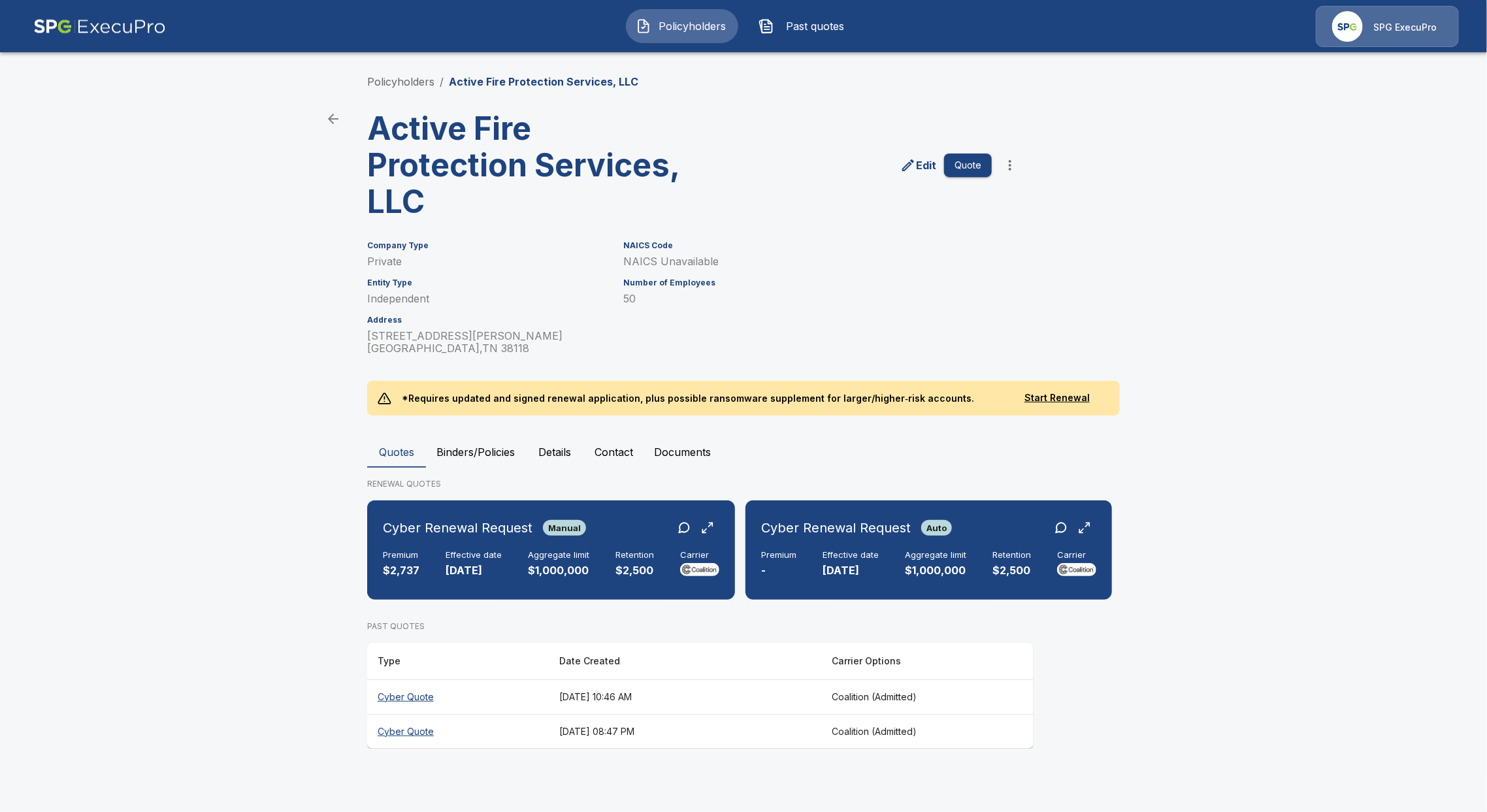
click at [415, 695] on th "Cyber Quote" at bounding box center [457, 697] width 181 height 34
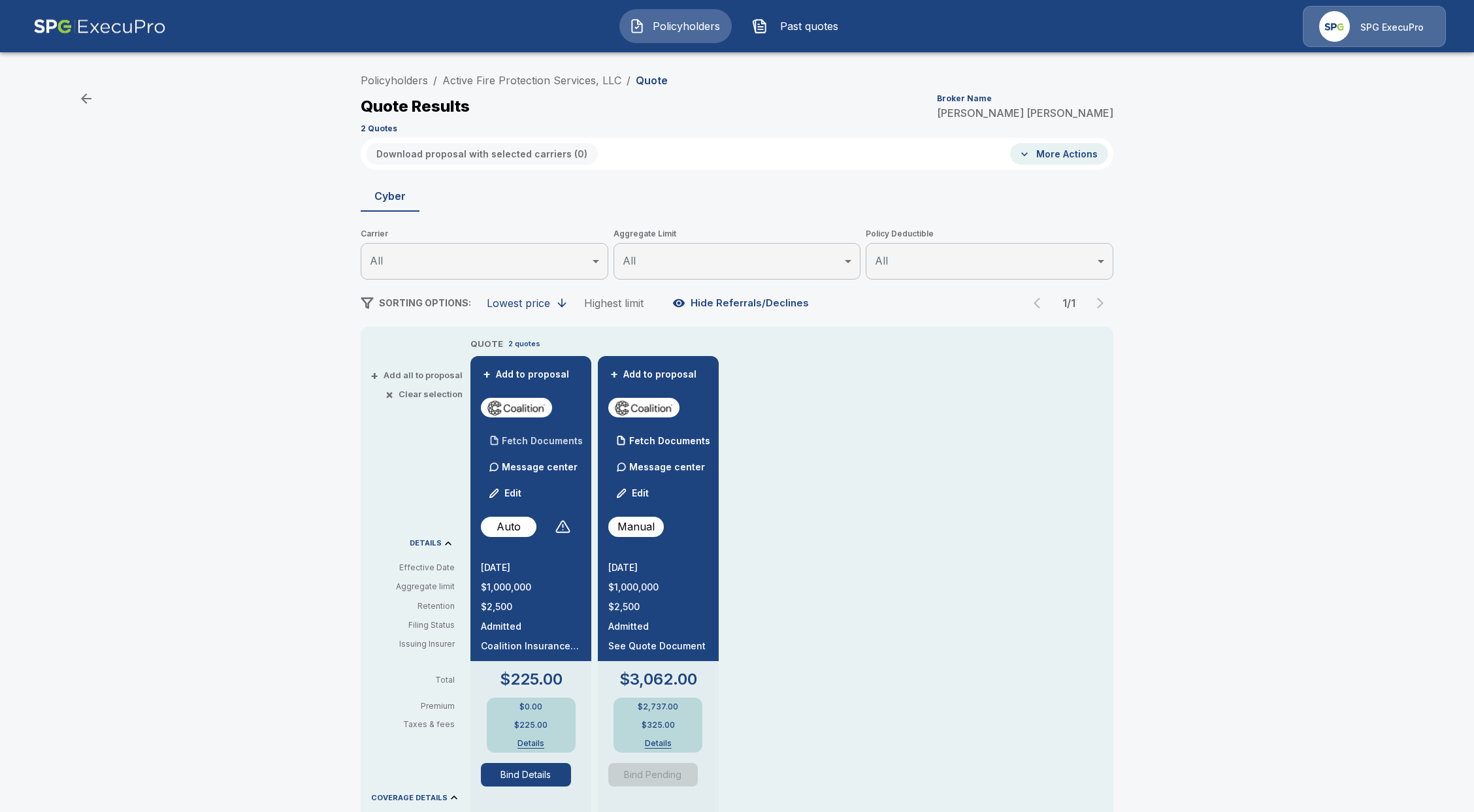
click at [535, 430] on div "Fetch Documents" at bounding box center [532, 441] width 102 height 26
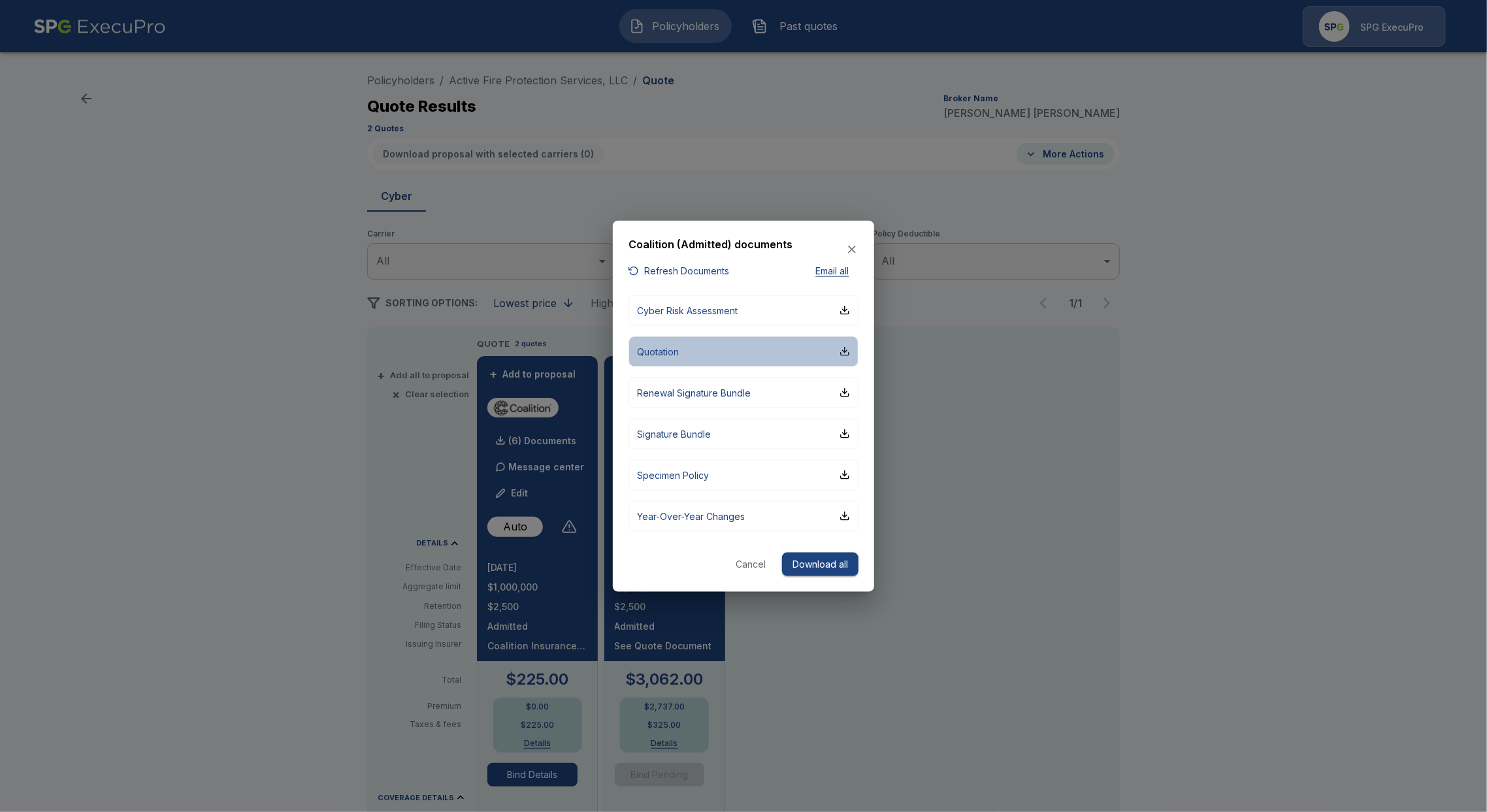
click at [701, 354] on button "Quotation" at bounding box center [743, 351] width 230 height 31
drag, startPoint x: 733, startPoint y: 175, endPoint x: 655, endPoint y: 103, distance: 106.2
click at [733, 173] on div at bounding box center [743, 406] width 1487 height 812
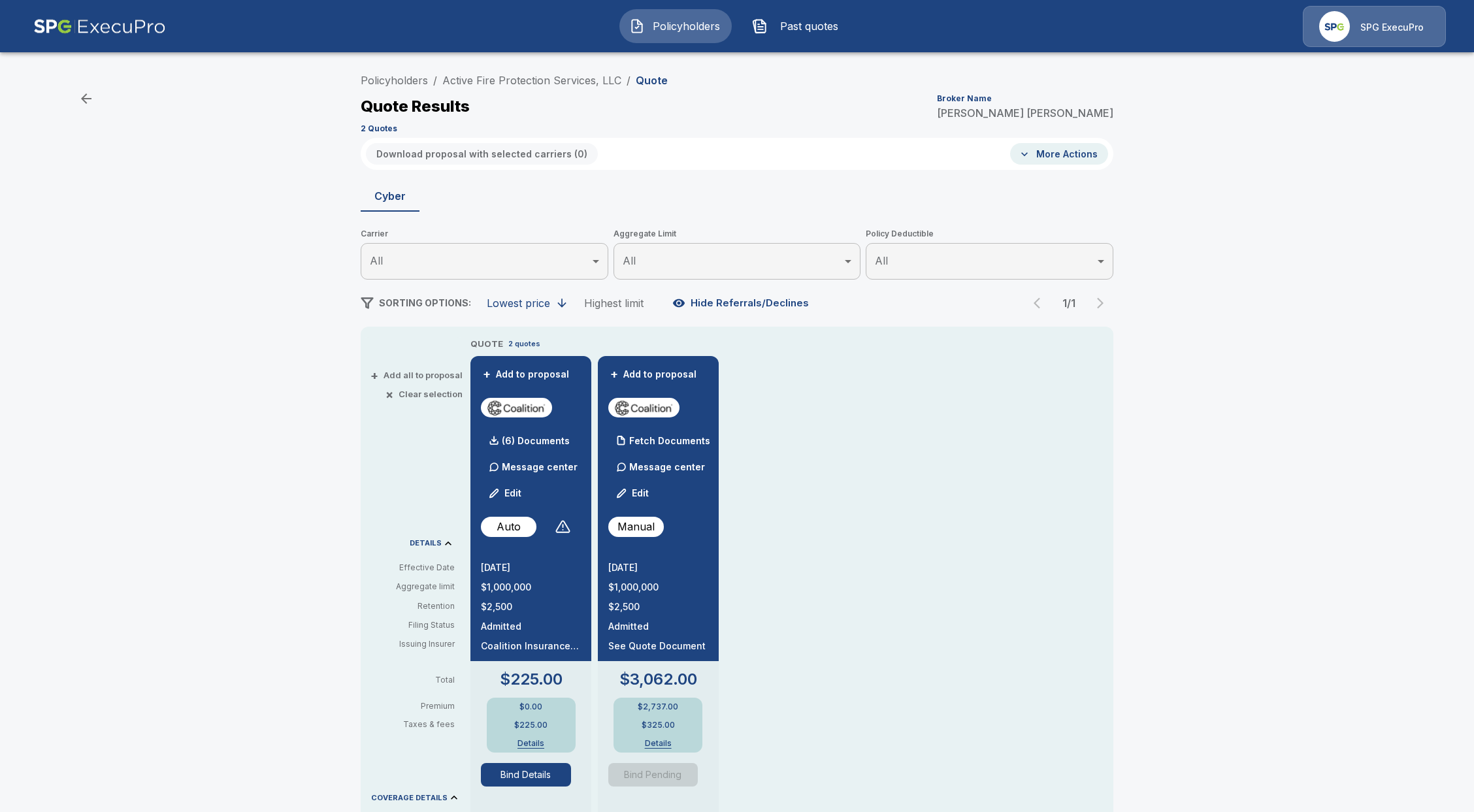
click at [658, 21] on span "Policyholders" at bounding box center [686, 26] width 72 height 16
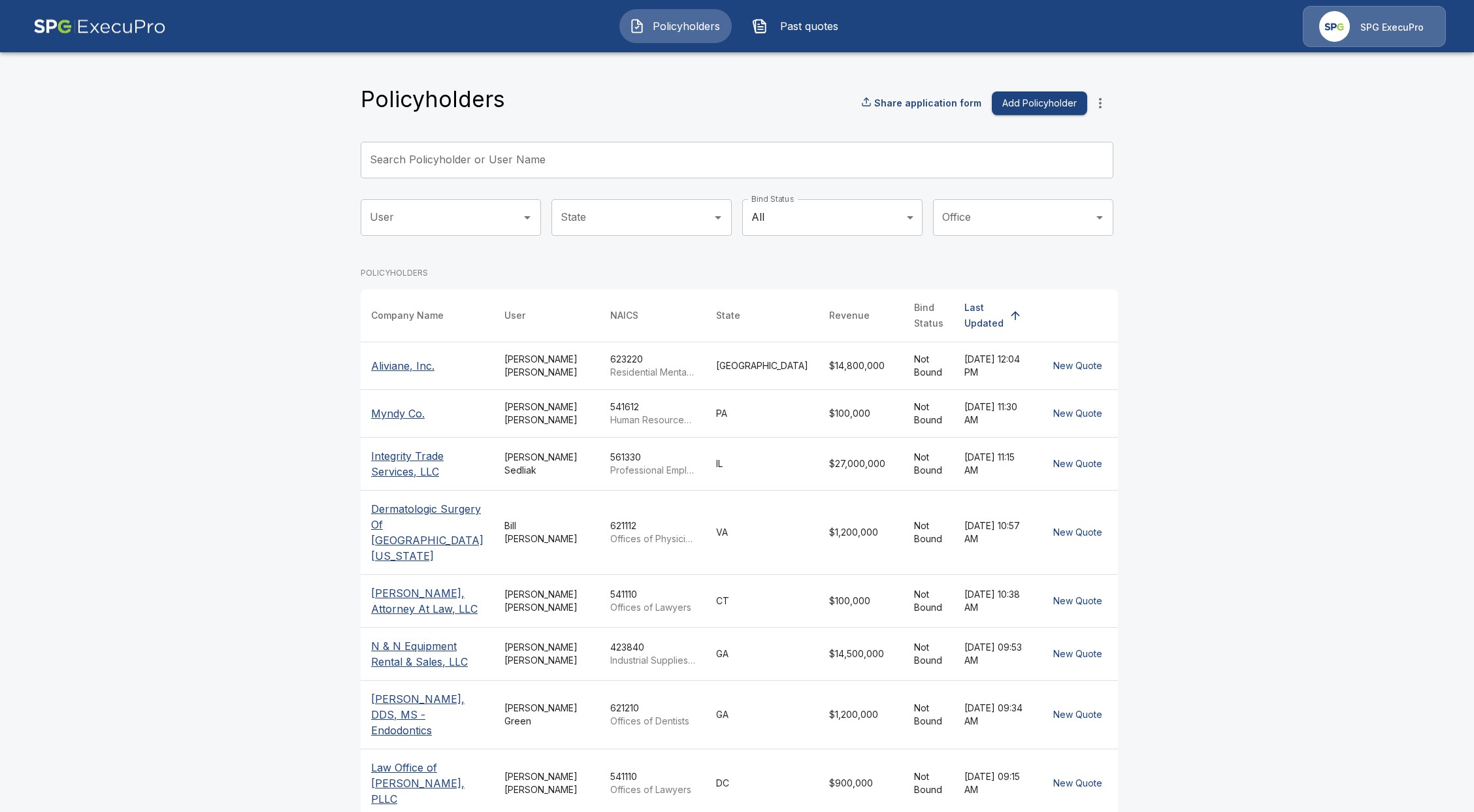
click at [571, 164] on input "Search Policyholder or User Name" at bounding box center [730, 159] width 738 height 37
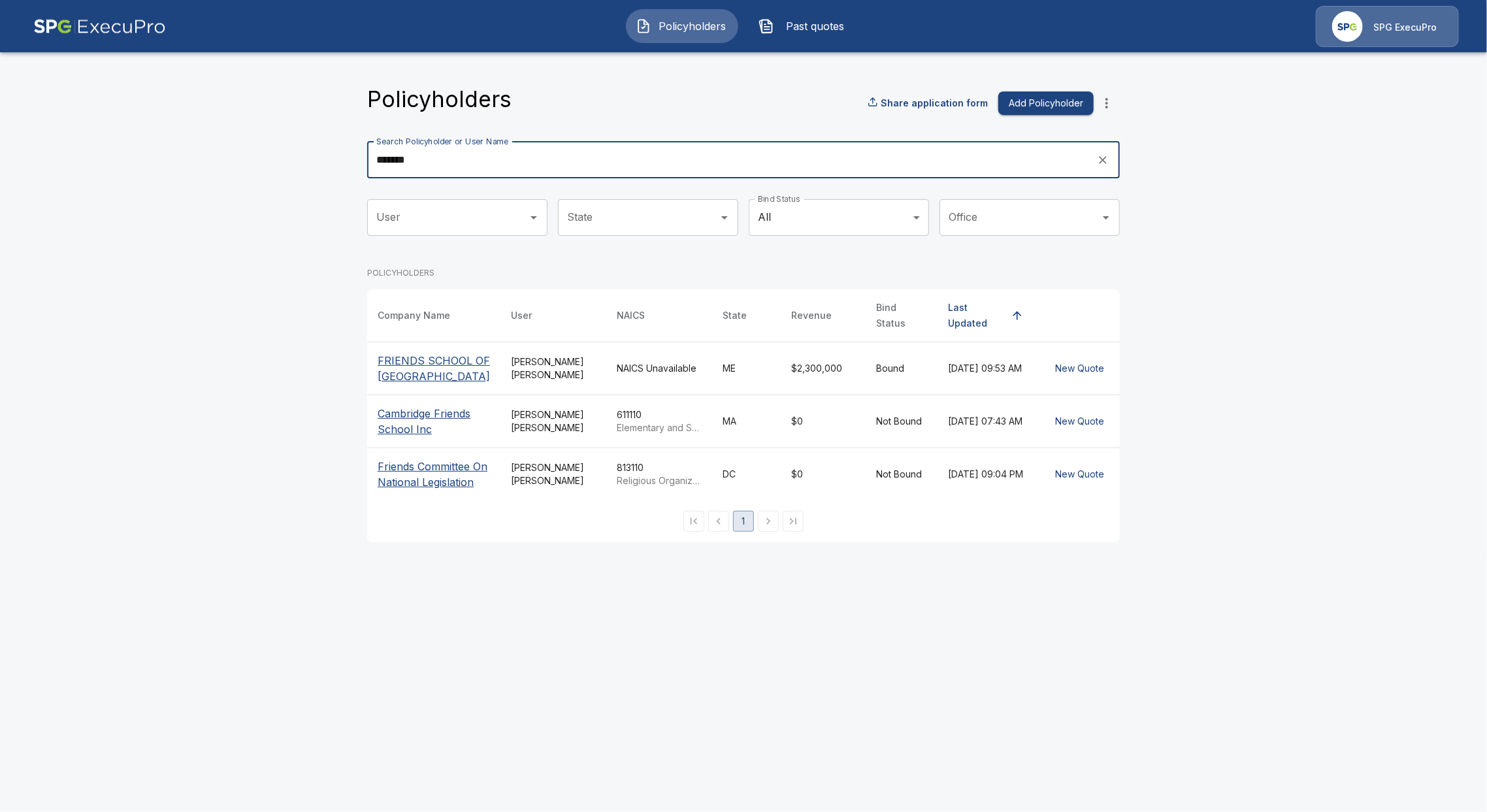
type input "*******"
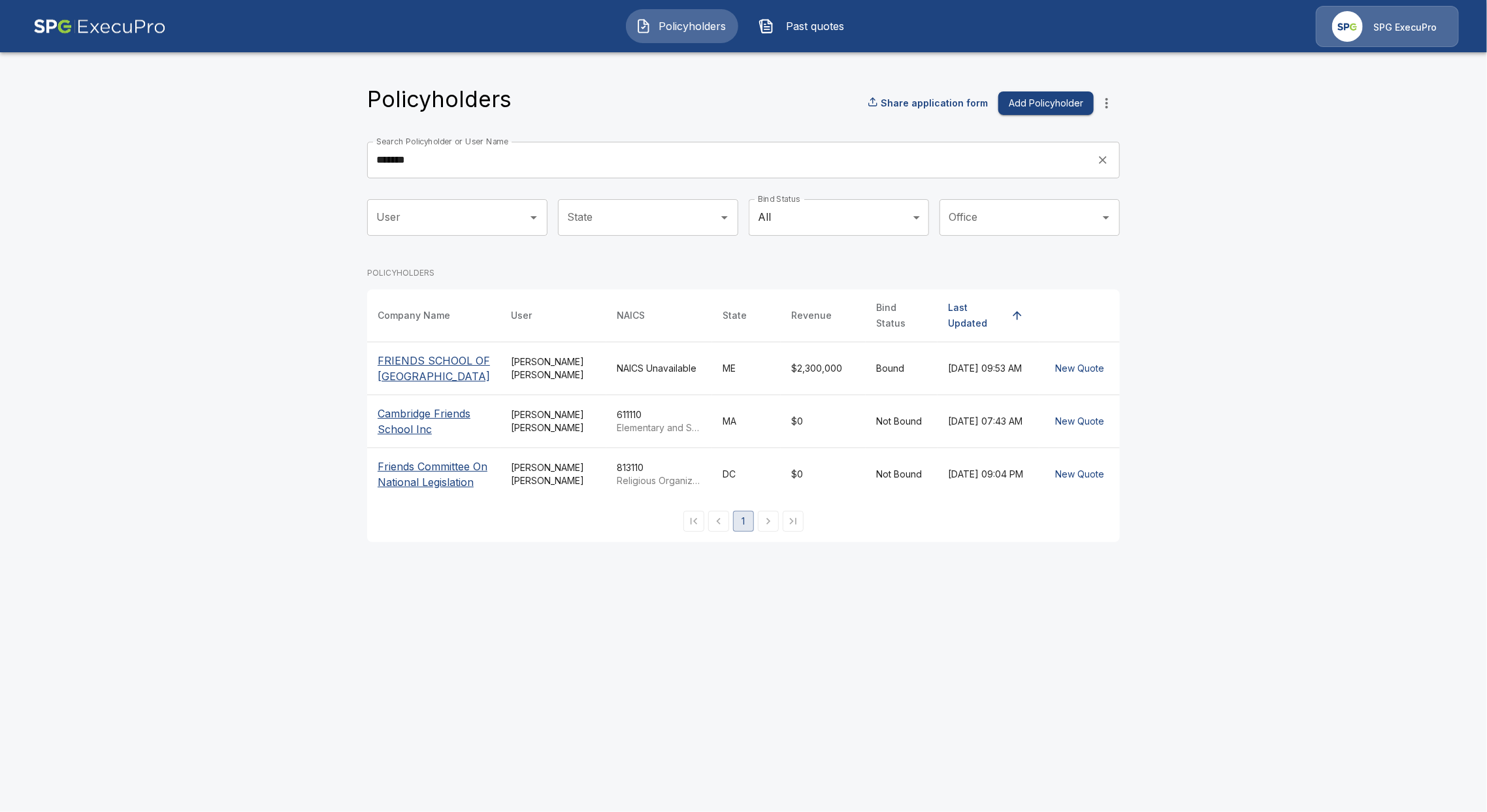
click at [451, 353] on p "FRIENDS SCHOOL OF PORTLAND" at bounding box center [433, 368] width 112 height 31
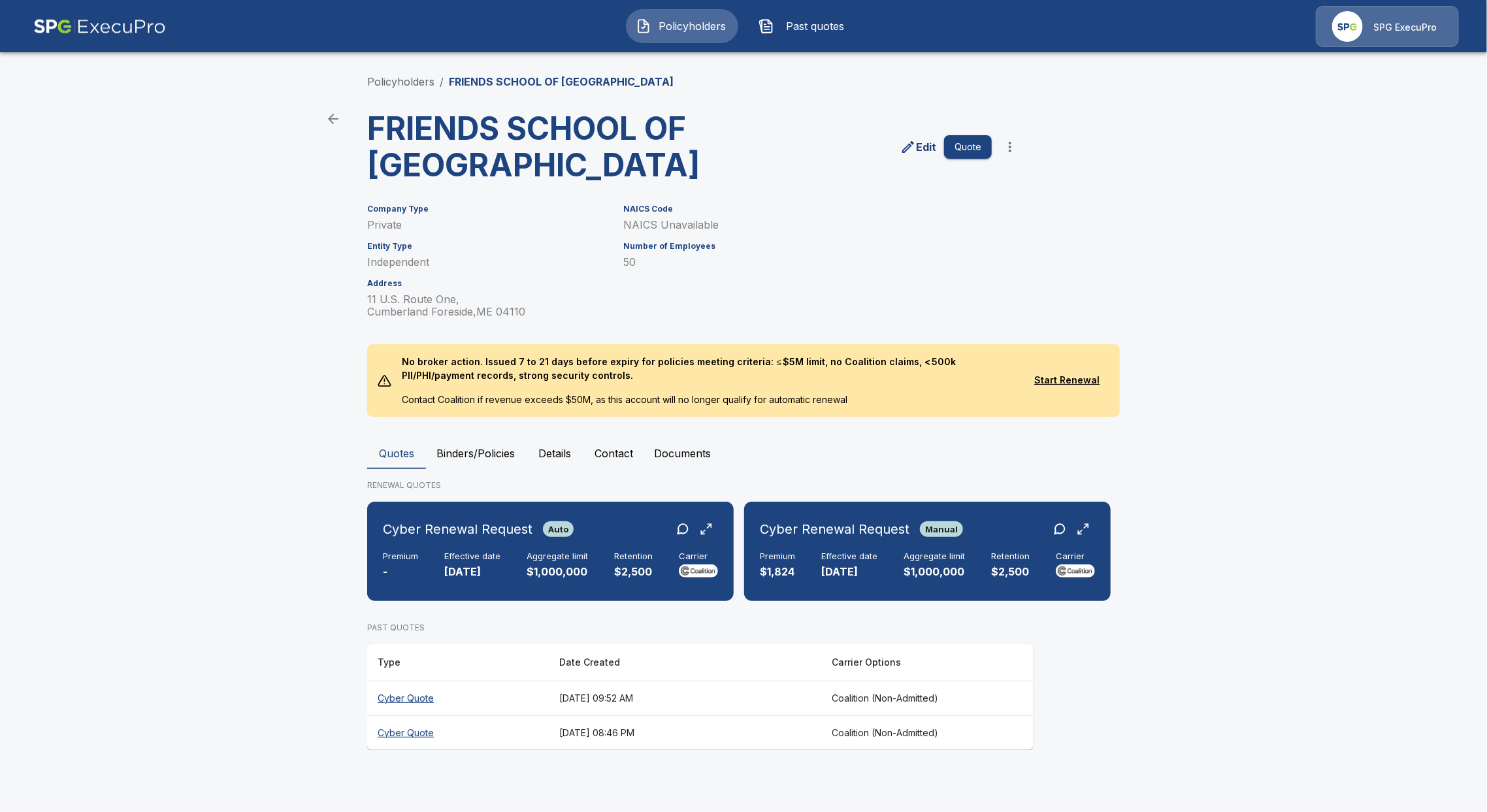
click at [403, 695] on th "Cyber Quote" at bounding box center [457, 698] width 181 height 34
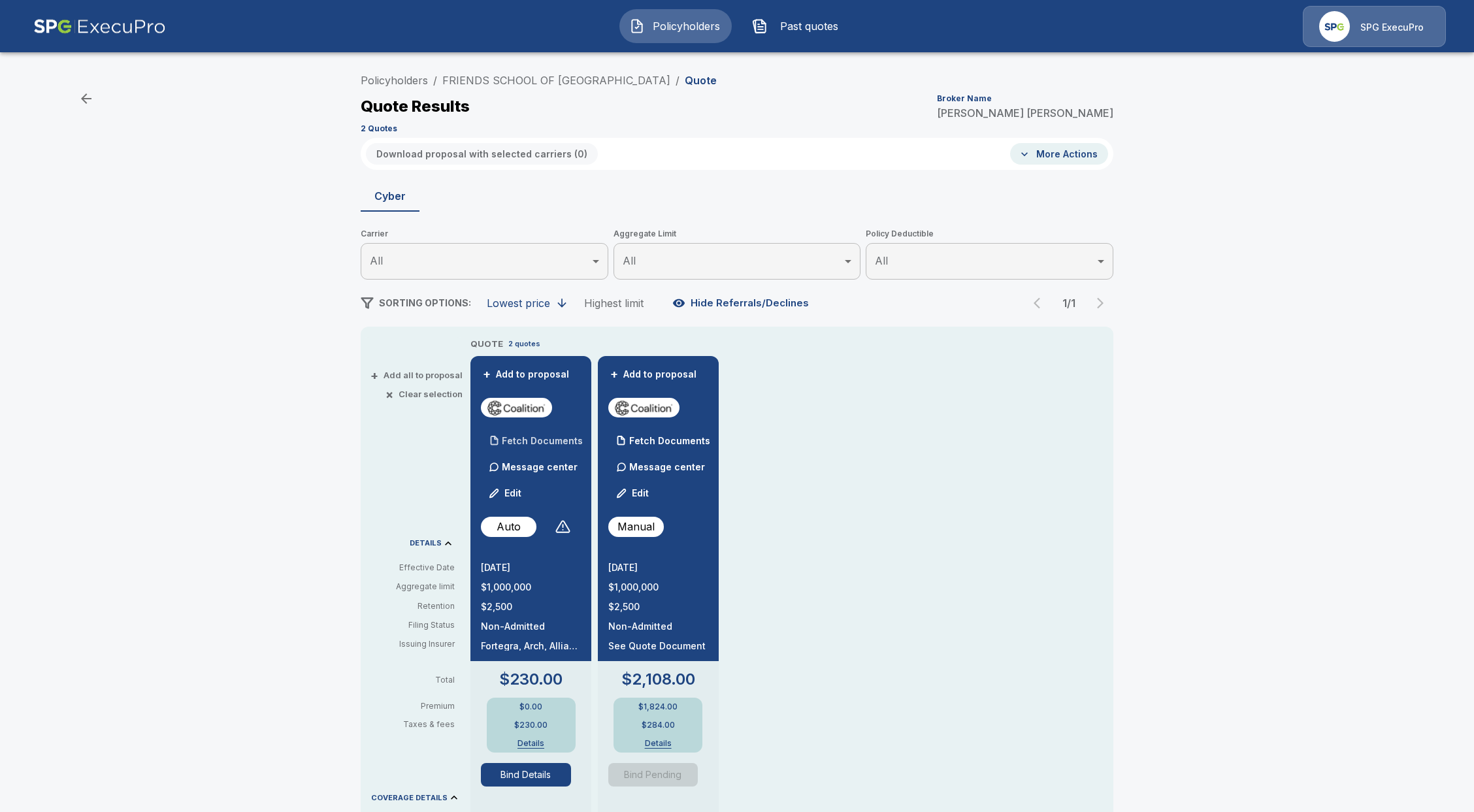
click at [546, 435] on div "Fetch Documents" at bounding box center [532, 441] width 102 height 26
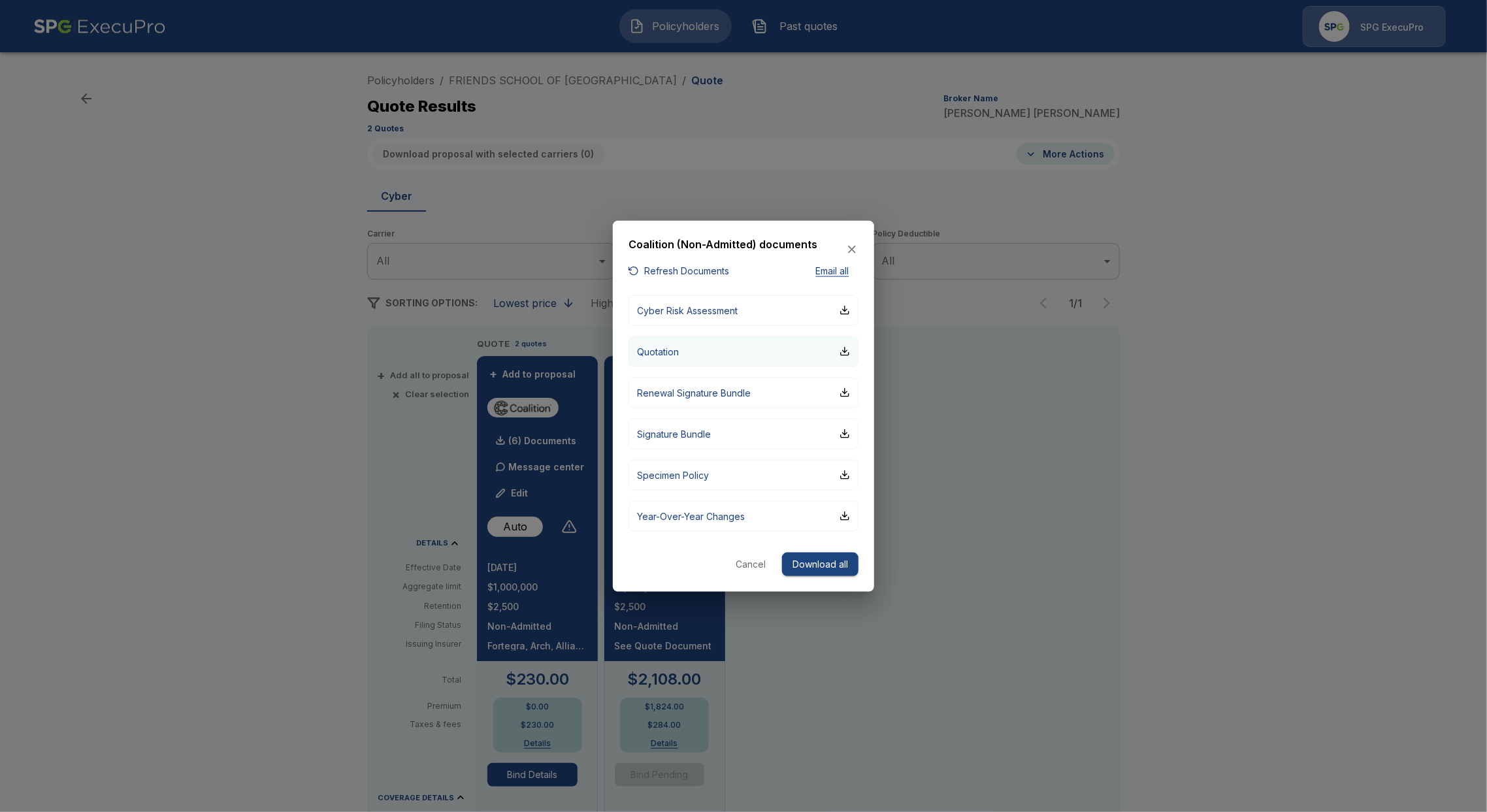
click at [711, 350] on button "Quotation" at bounding box center [743, 351] width 230 height 31
drag, startPoint x: 1239, startPoint y: 376, endPoint x: 1237, endPoint y: 395, distance: 19.1
click at [1239, 381] on div at bounding box center [743, 406] width 1487 height 812
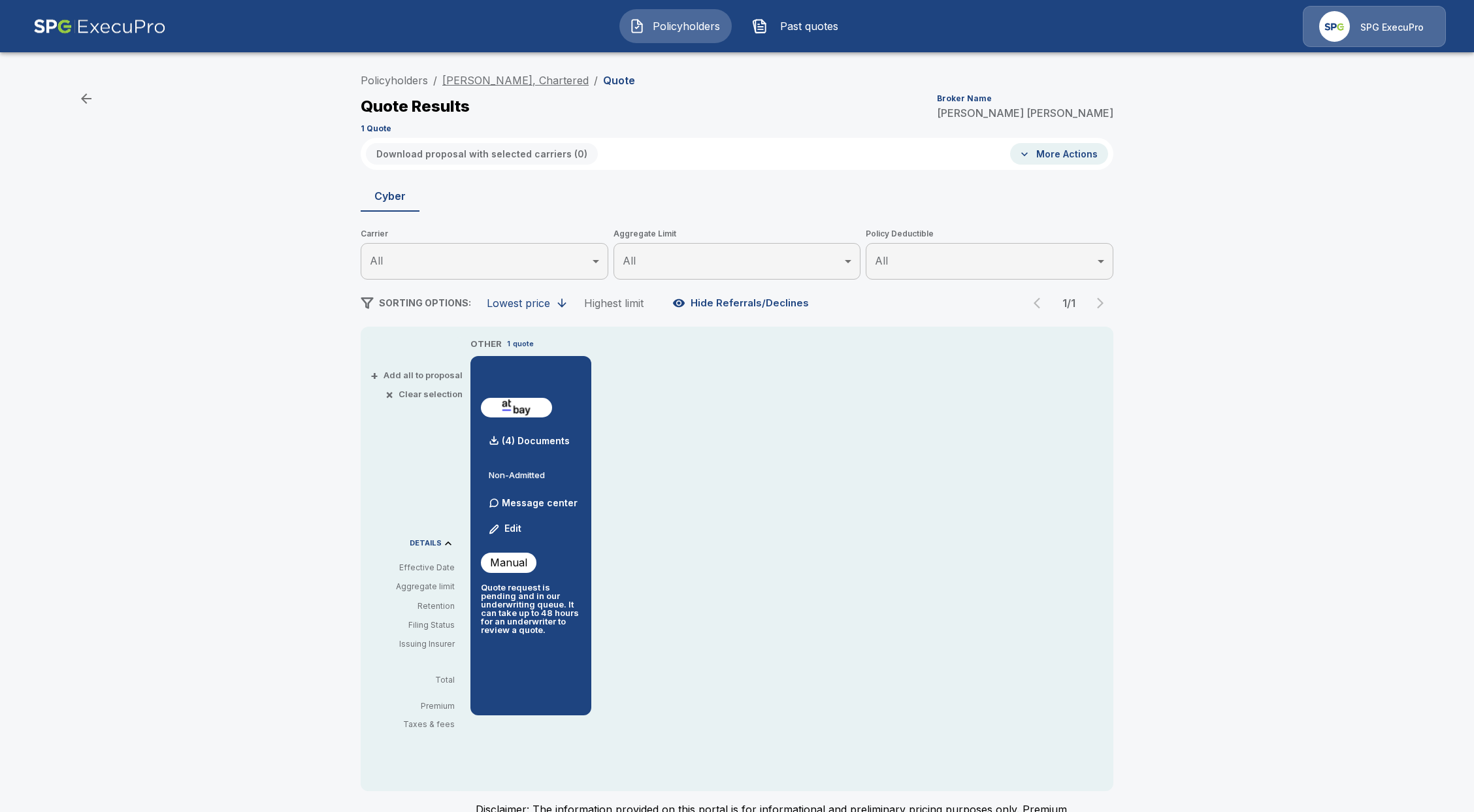
click at [585, 80] on link "[PERSON_NAME], Chartered" at bounding box center [515, 80] width 146 height 13
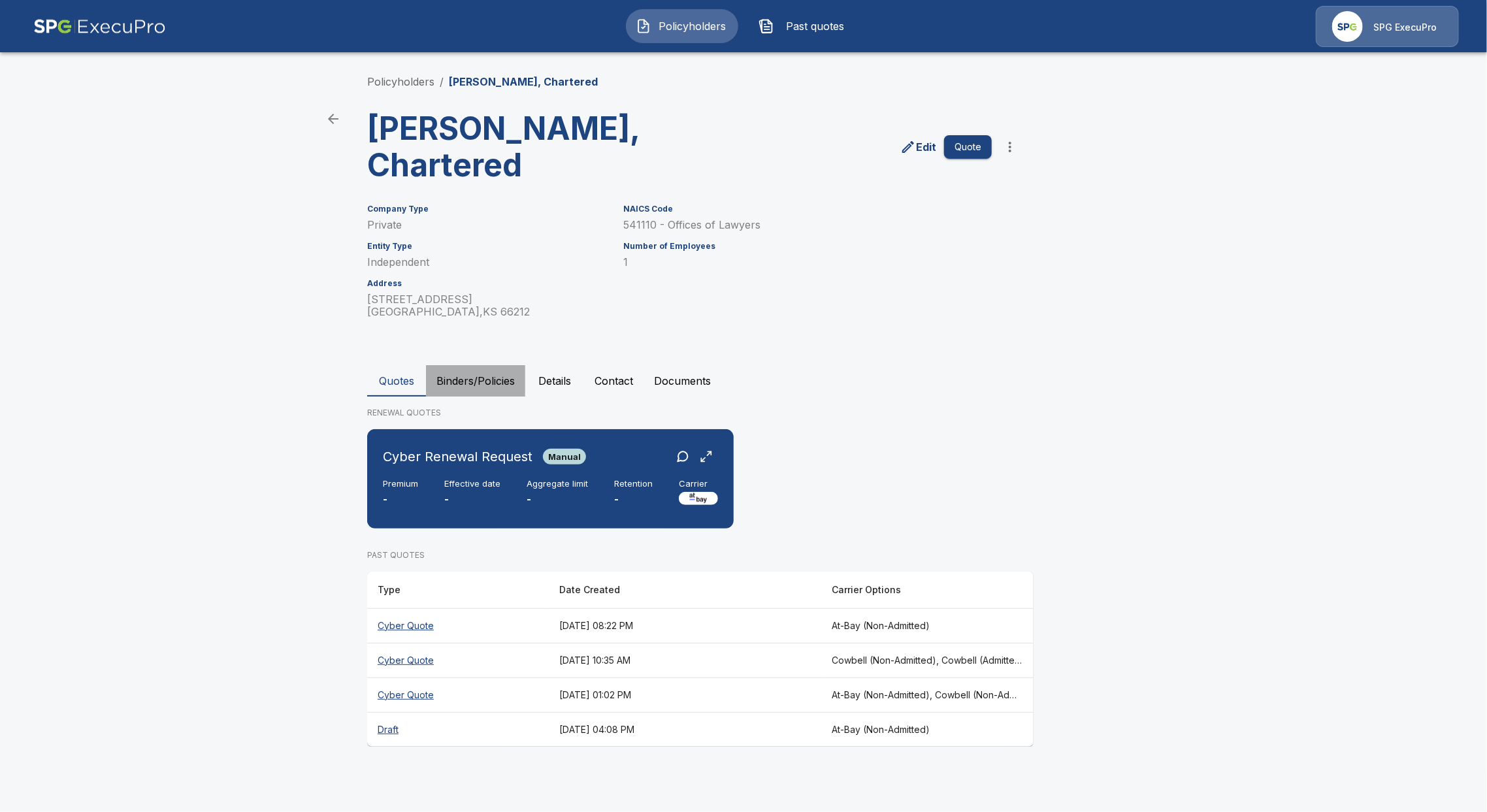
click at [486, 379] on button "Binders/Policies" at bounding box center [475, 380] width 99 height 31
